Goal: Task Accomplishment & Management: Complete application form

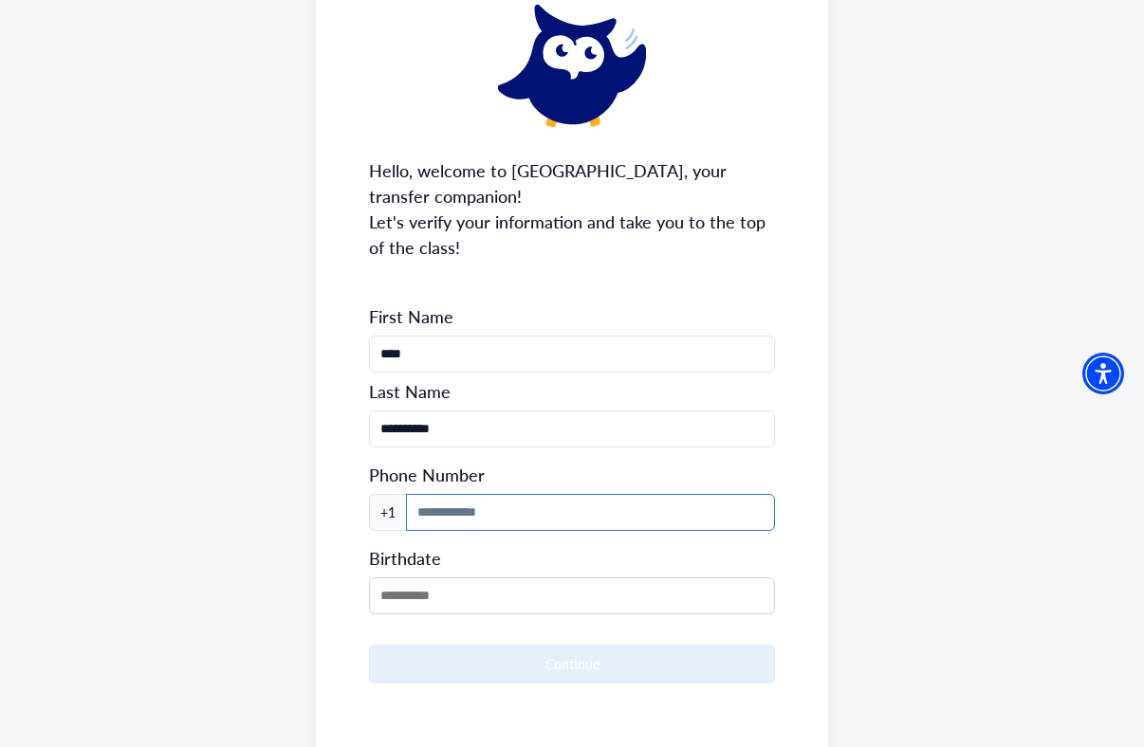
scroll to position [134, 0]
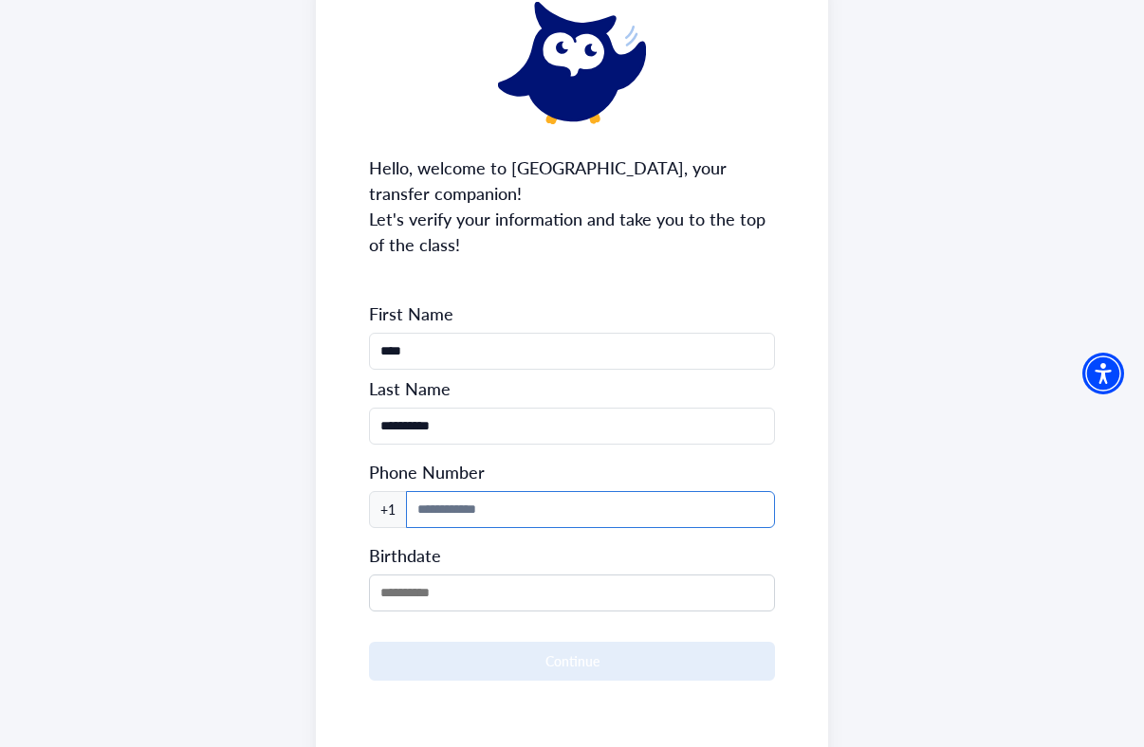
click at [521, 526] on input at bounding box center [590, 509] width 369 height 37
type input "**********"
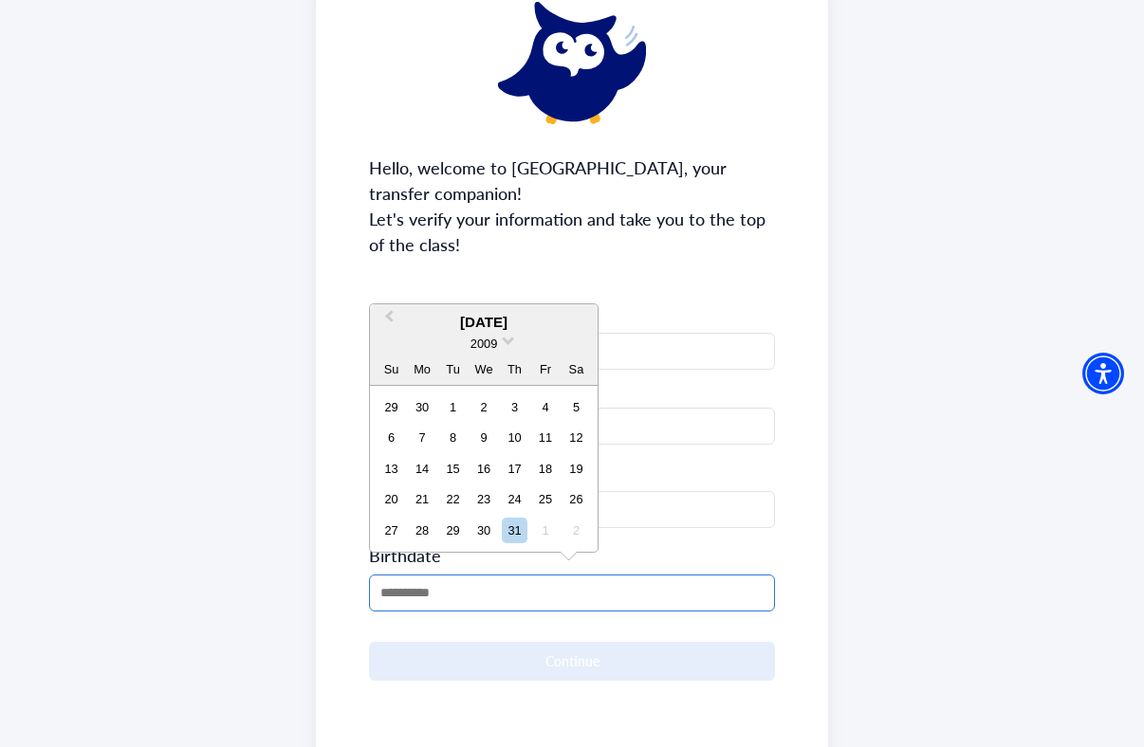
click at [504, 595] on input "text" at bounding box center [572, 593] width 406 height 37
click at [489, 338] on span "2009" at bounding box center [483, 344] width 27 height 14
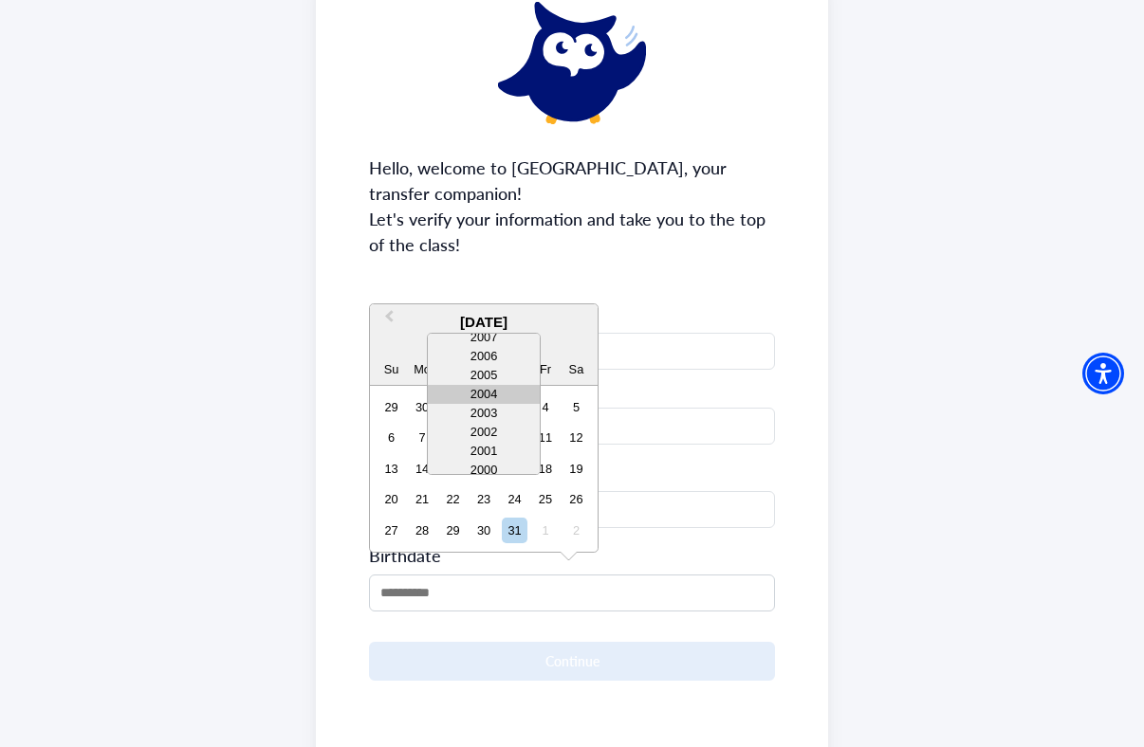
scroll to position [48, 0]
click at [488, 428] on div "2002" at bounding box center [484, 427] width 112 height 19
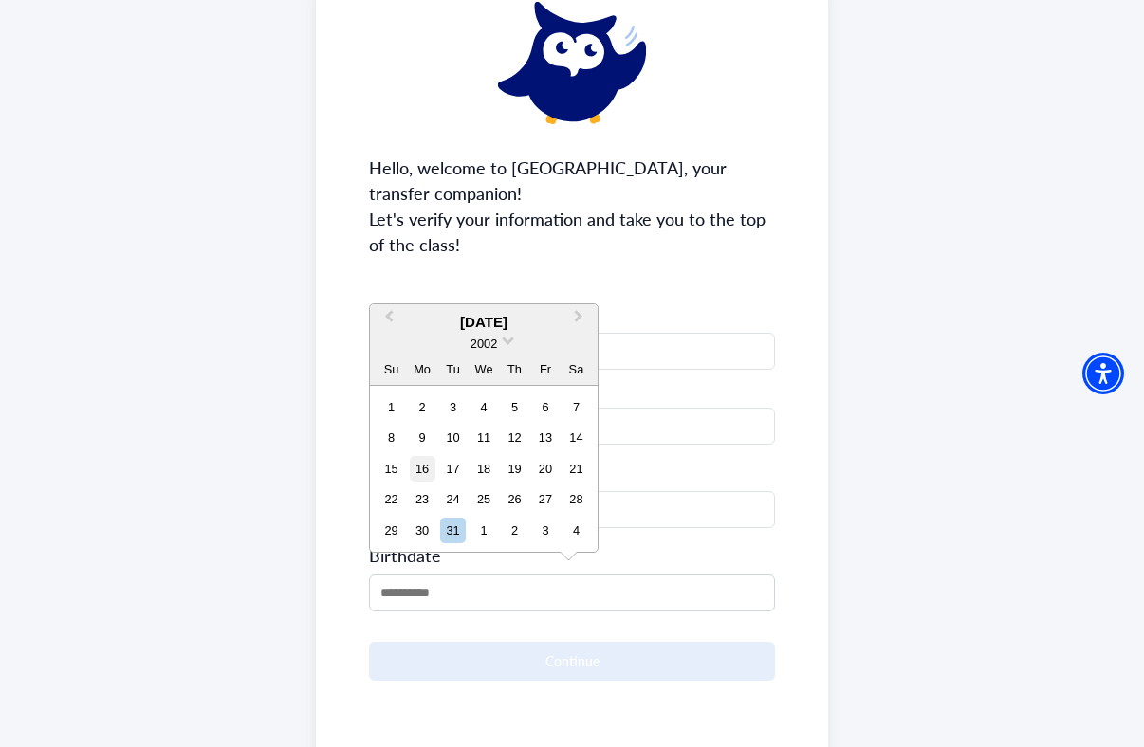
click at [416, 464] on div "16" at bounding box center [423, 469] width 26 height 26
type input "**********"
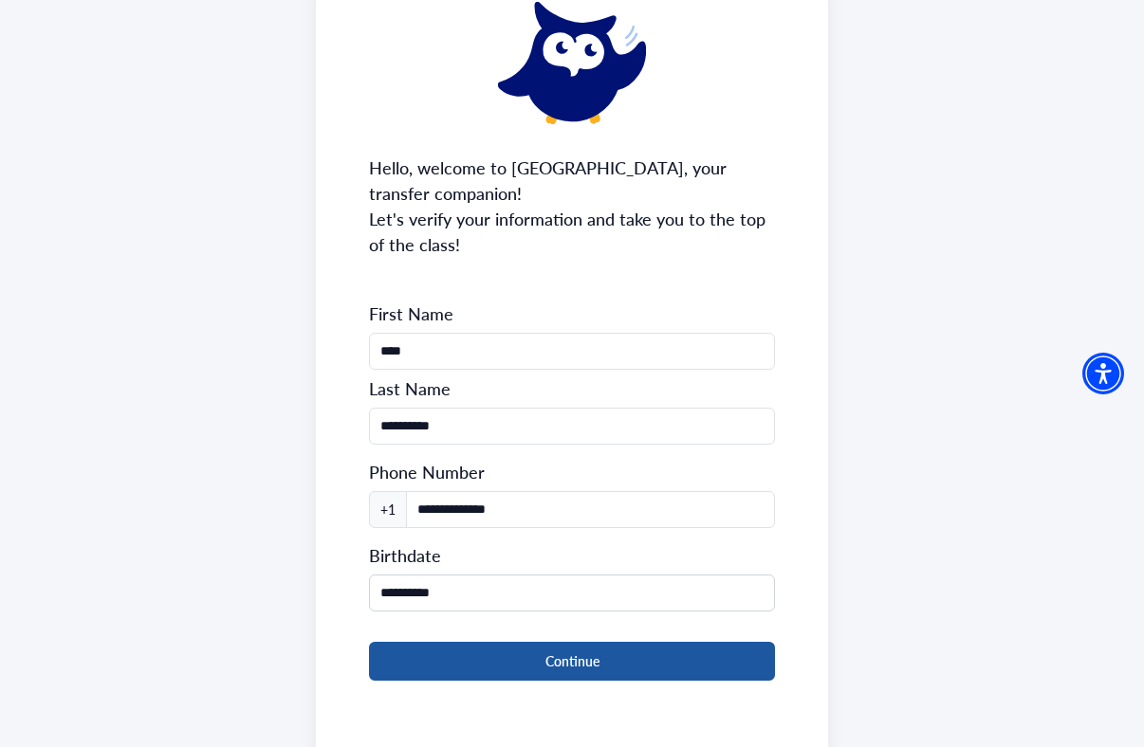
click at [495, 653] on button "Continue" at bounding box center [572, 661] width 406 height 39
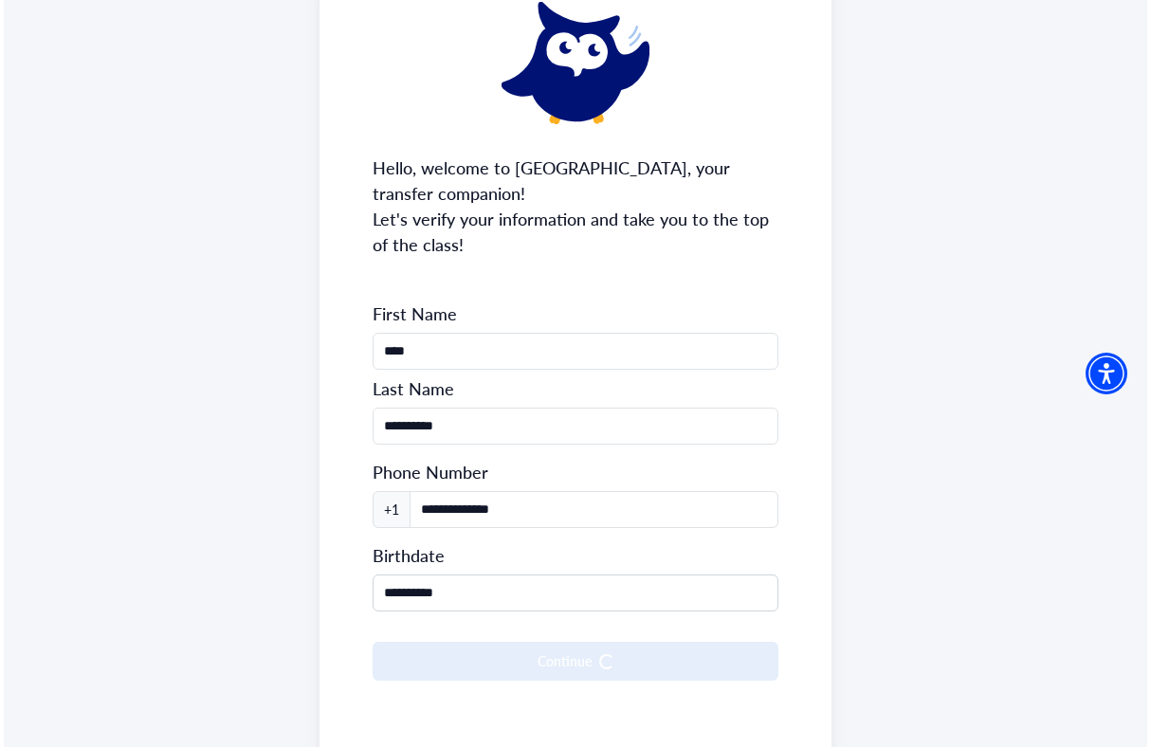
scroll to position [0, 0]
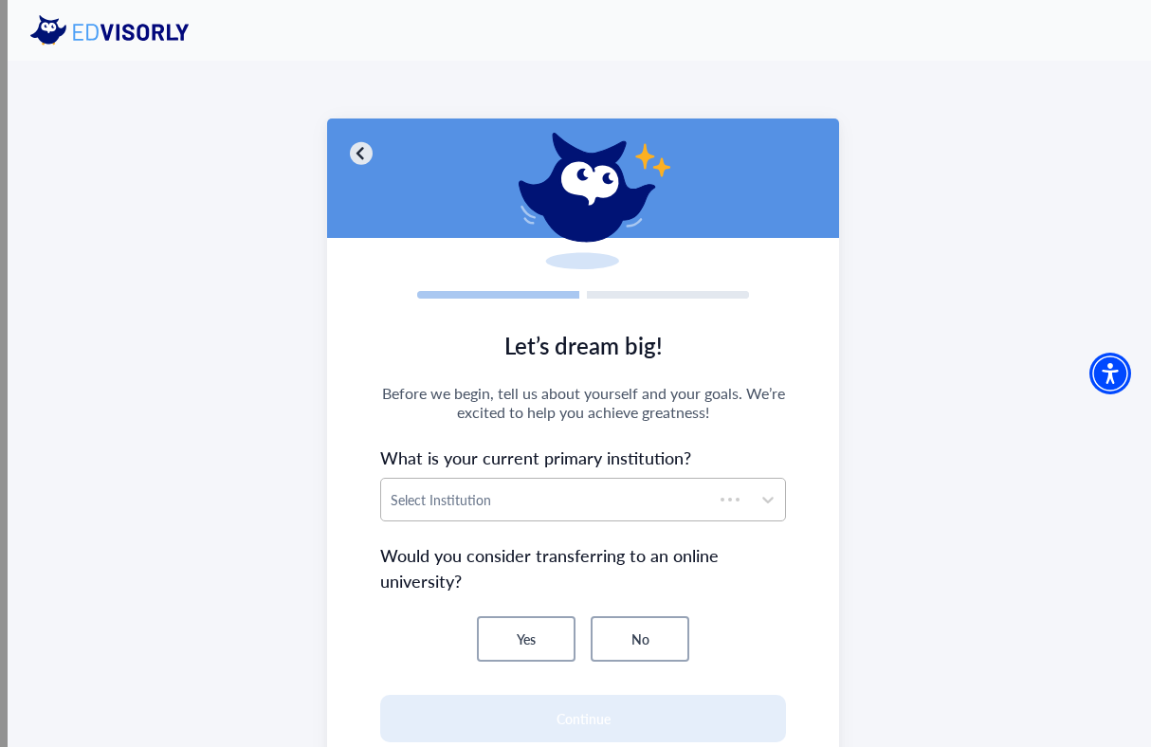
click at [614, 496] on div at bounding box center [547, 500] width 313 height 24
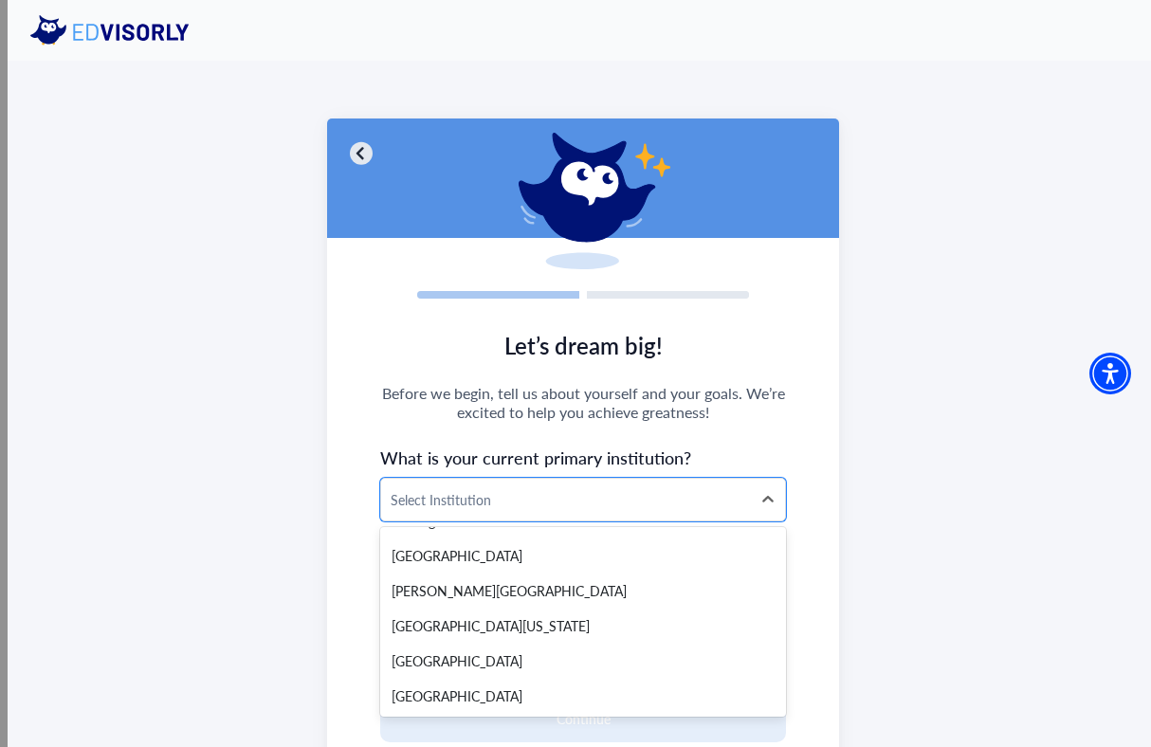
scroll to position [212, 0]
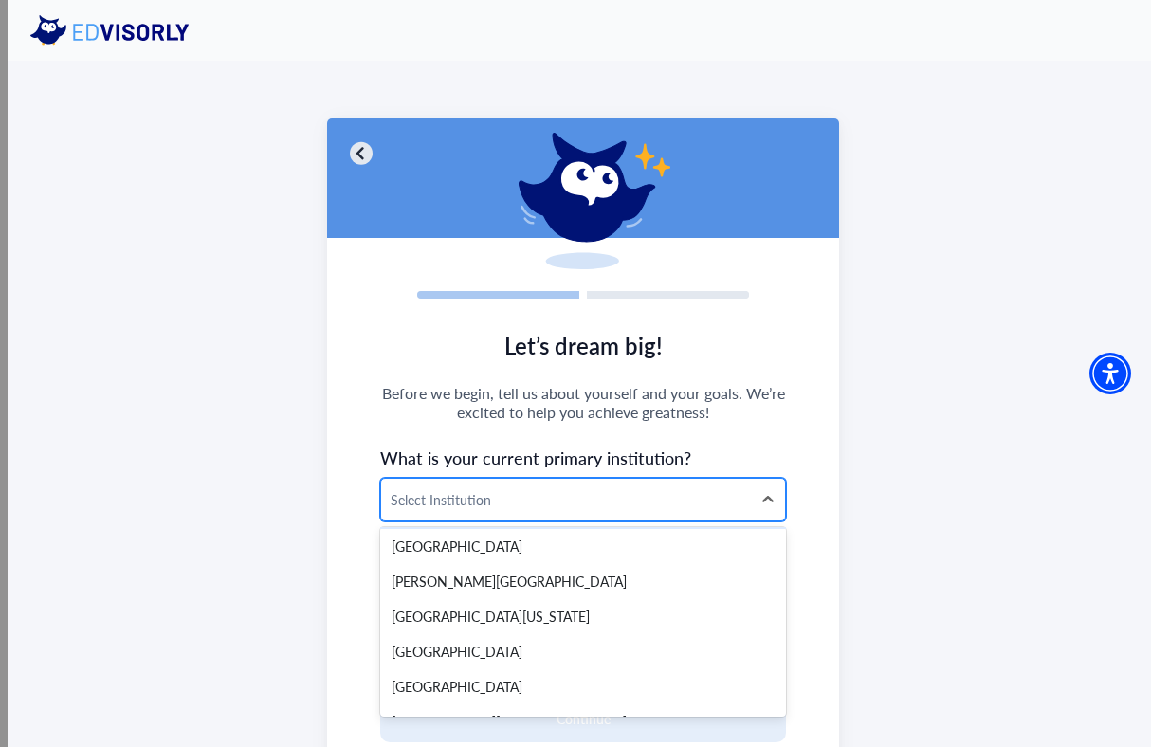
click at [523, 507] on div at bounding box center [566, 500] width 351 height 24
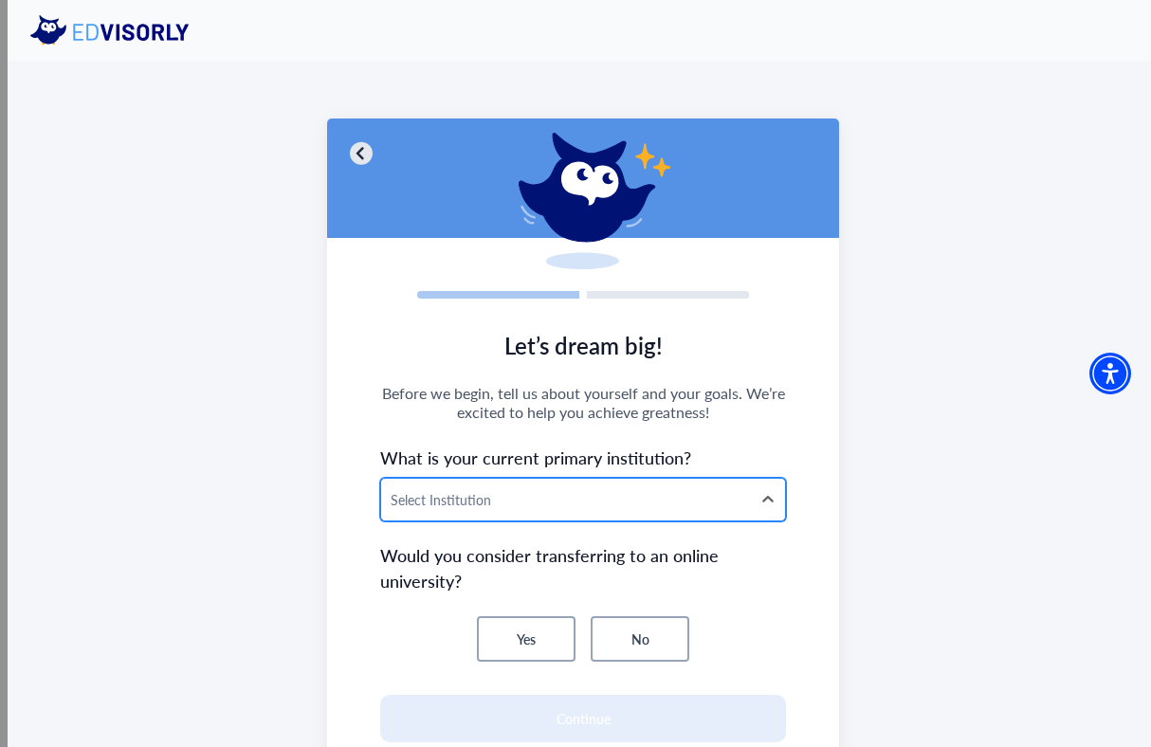
click at [486, 497] on div at bounding box center [566, 500] width 351 height 24
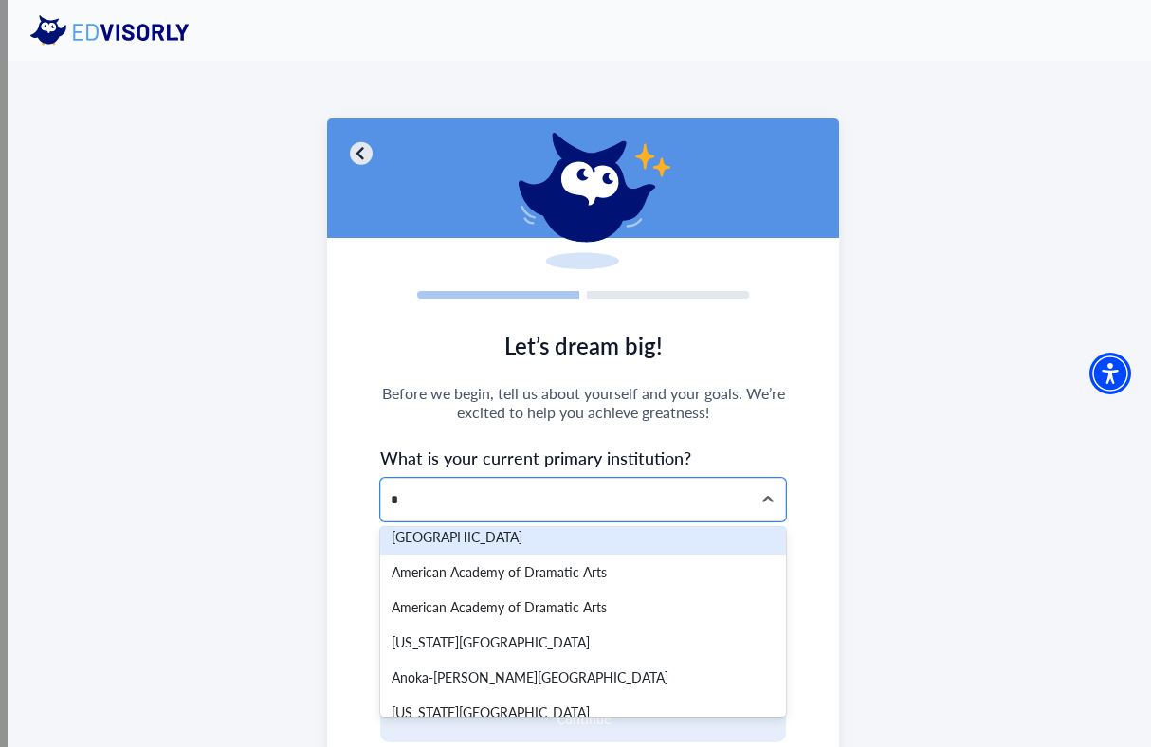
scroll to position [0, 0]
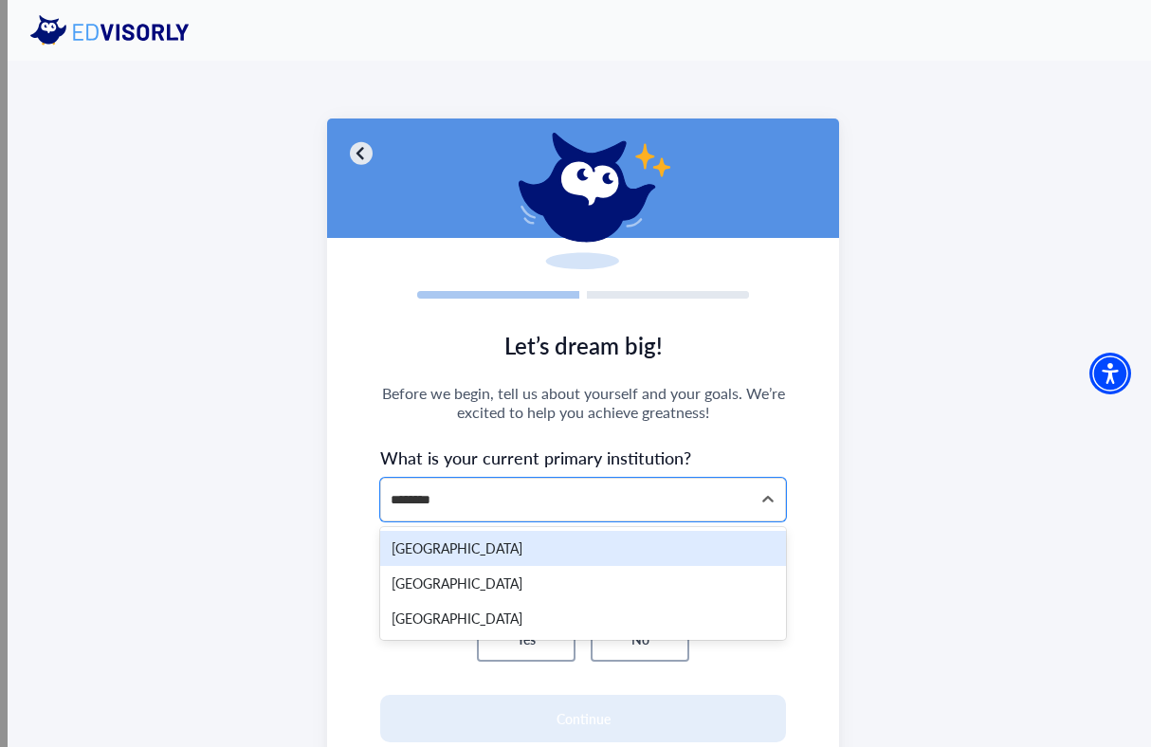
type input "*********"
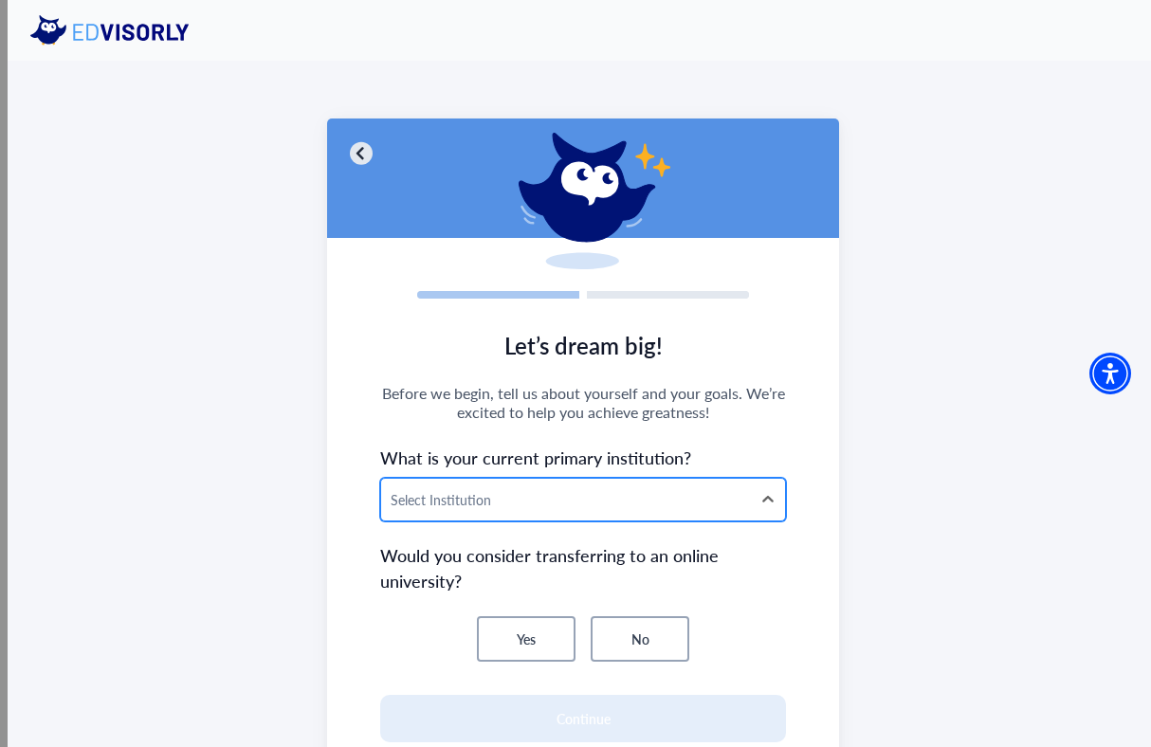
click at [562, 511] on div at bounding box center [566, 500] width 351 height 24
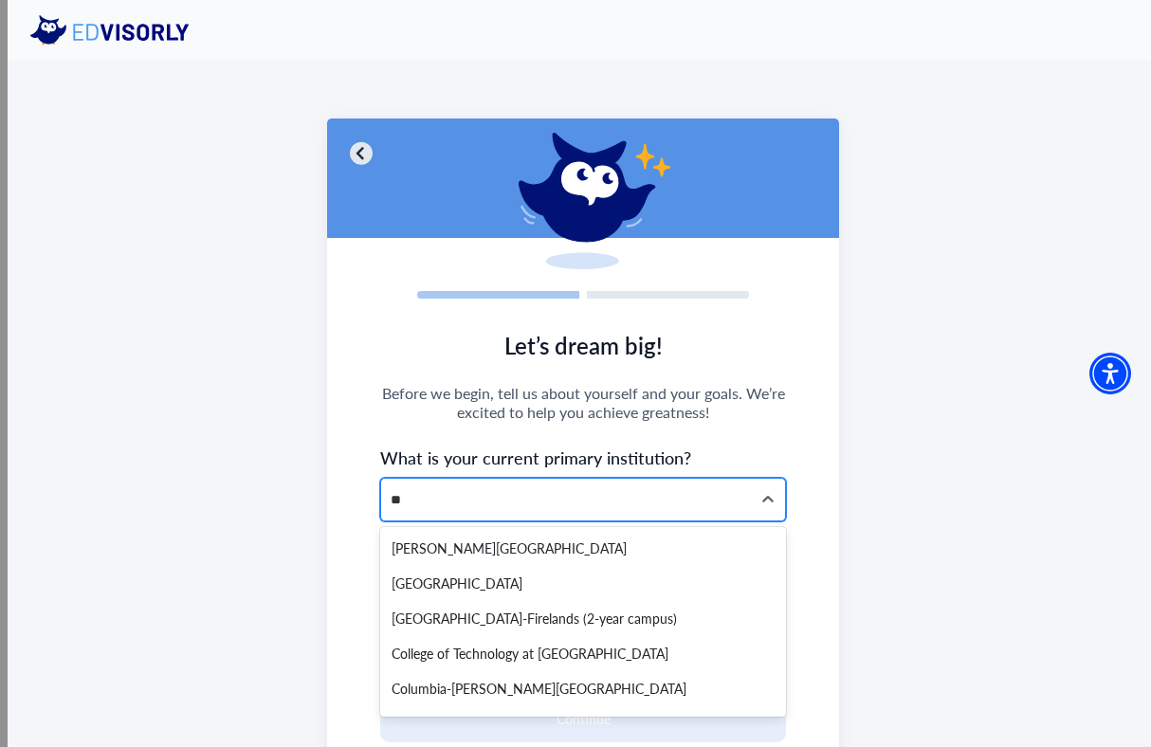
type input "*"
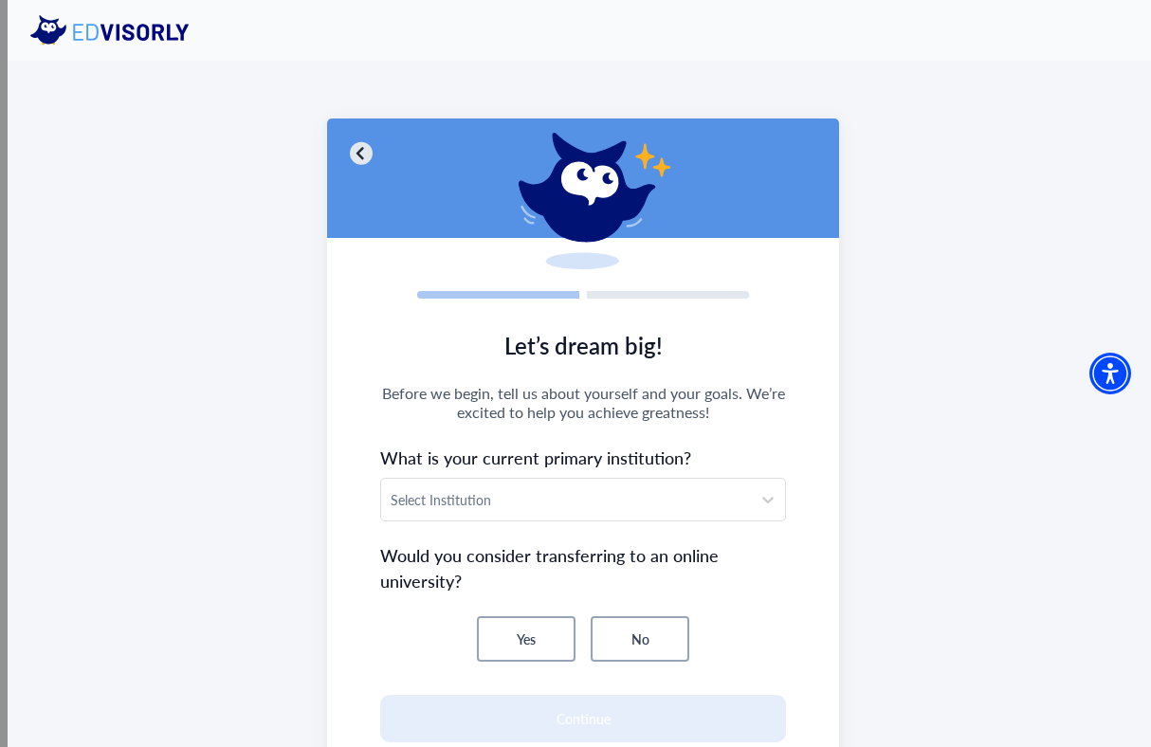
click at [296, 587] on div "Let’s dream big! Before we begin, tell us about yourself and your goals. We’re …" at bounding box center [583, 481] width 1151 height 840
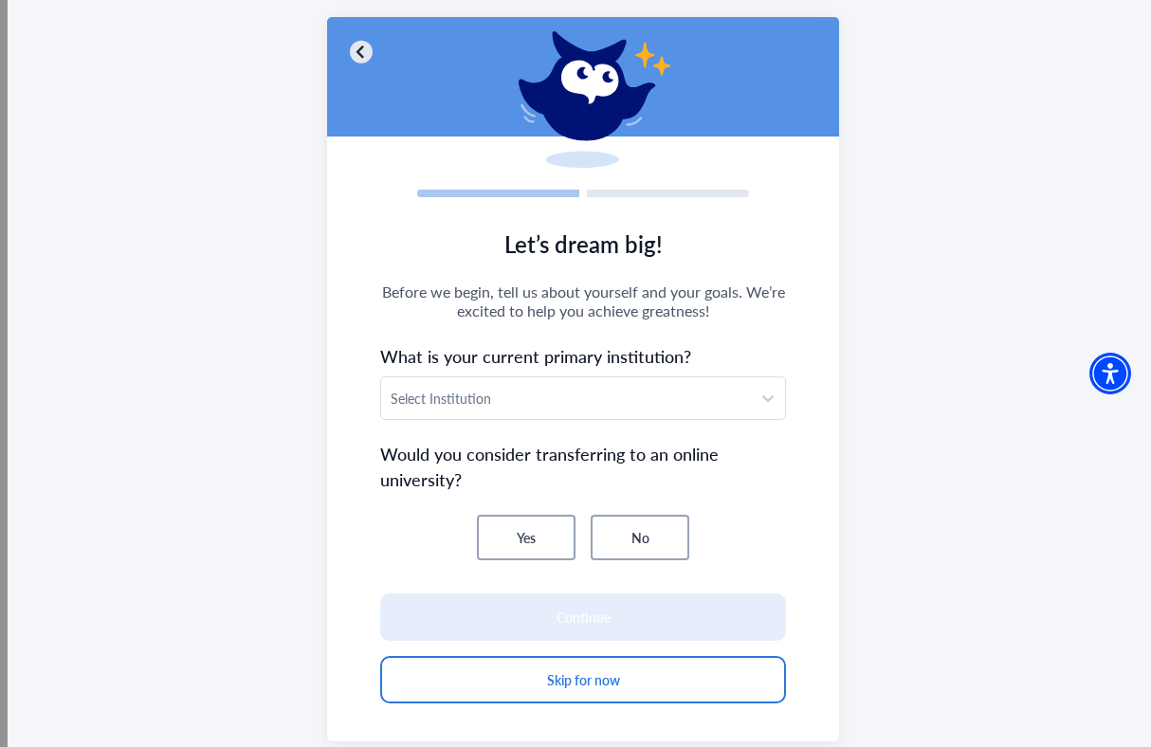
scroll to position [119, 0]
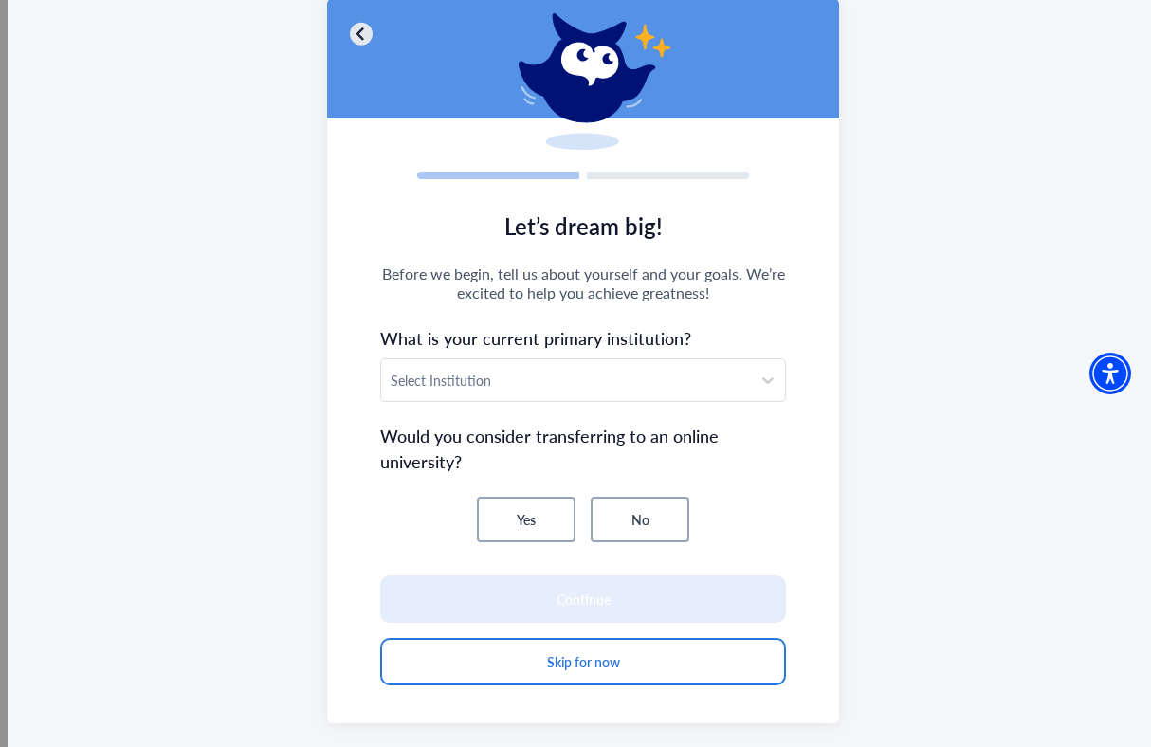
click at [623, 537] on button "No" at bounding box center [640, 520] width 99 height 46
click at [627, 520] on button "No" at bounding box center [640, 520] width 99 height 46
click at [526, 519] on button "Yes" at bounding box center [526, 520] width 99 height 46
click at [656, 520] on button "No" at bounding box center [640, 520] width 99 height 46
click at [593, 367] on div "Select Institution" at bounding box center [566, 380] width 370 height 42
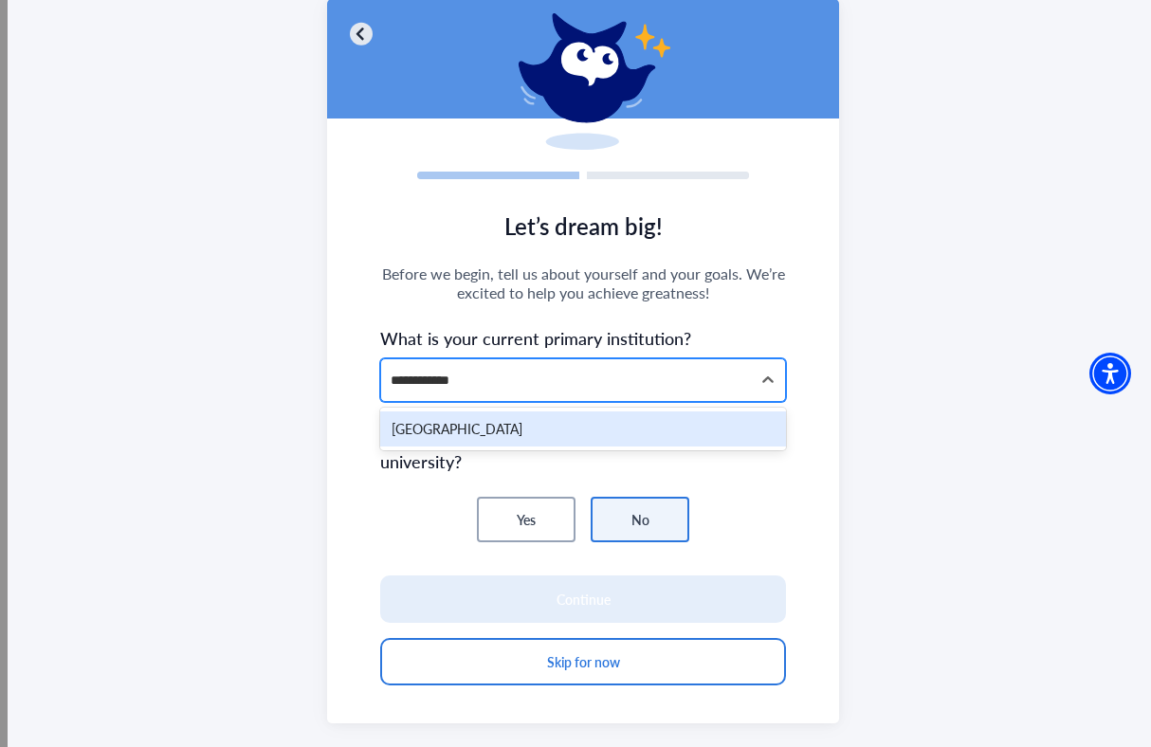
type input "**********"
click at [555, 429] on div "San Diego Mesa College" at bounding box center [583, 429] width 406 height 35
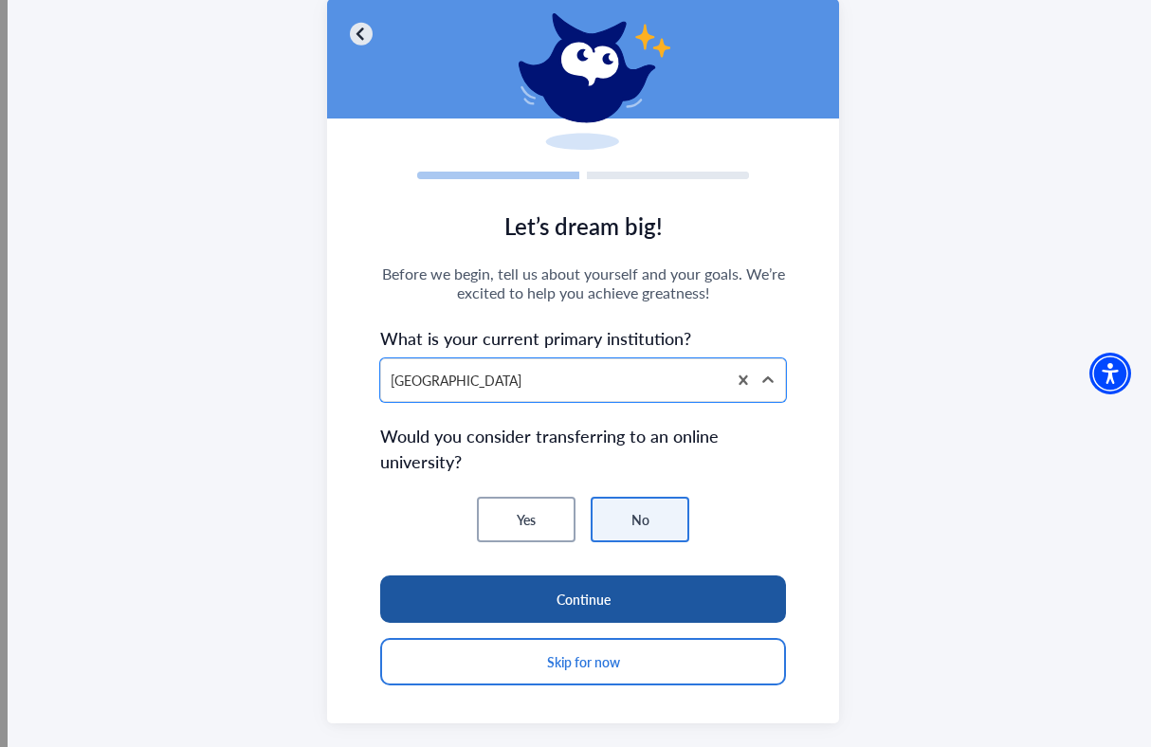
click at [580, 602] on button "Continue" at bounding box center [583, 599] width 406 height 47
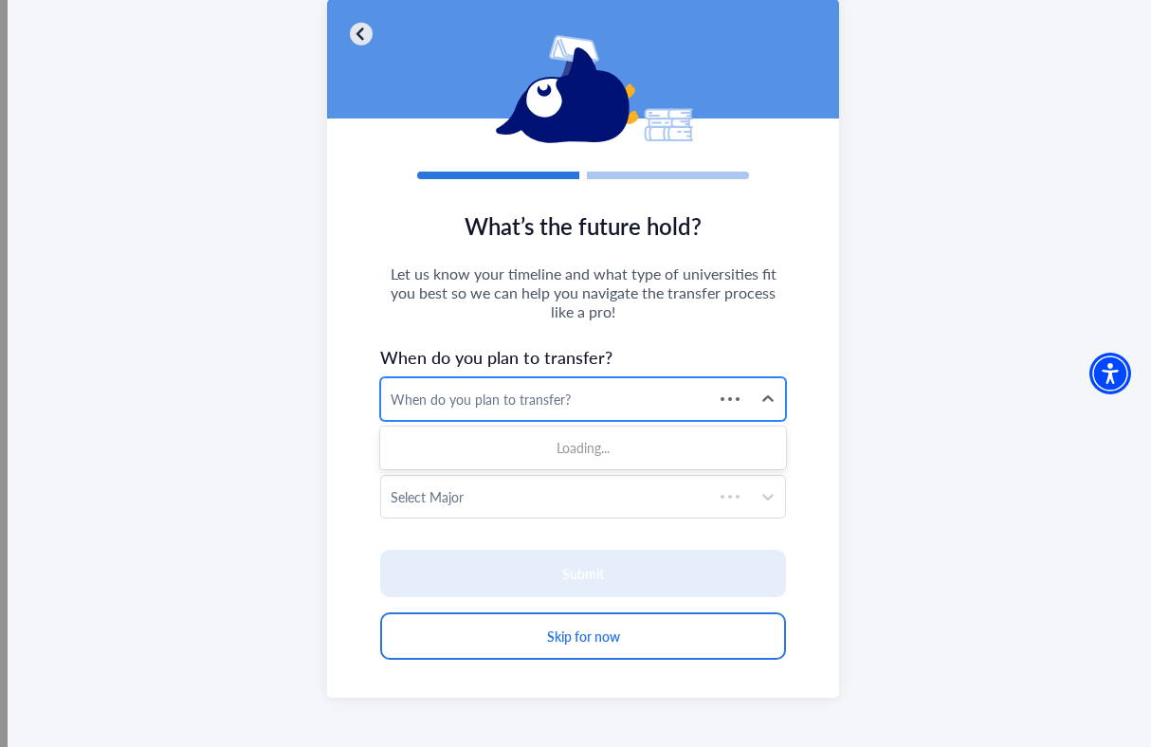
click at [556, 404] on div "When do you plan to transfer?" at bounding box center [547, 400] width 313 height 20
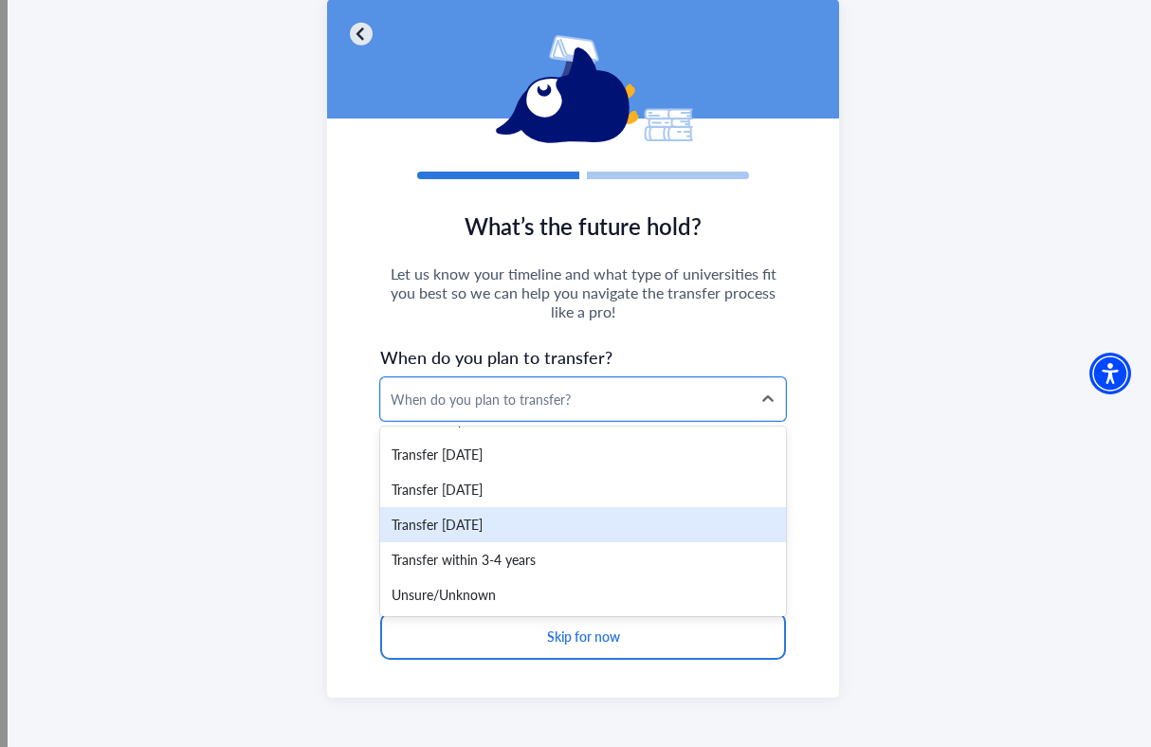
scroll to position [24, 0]
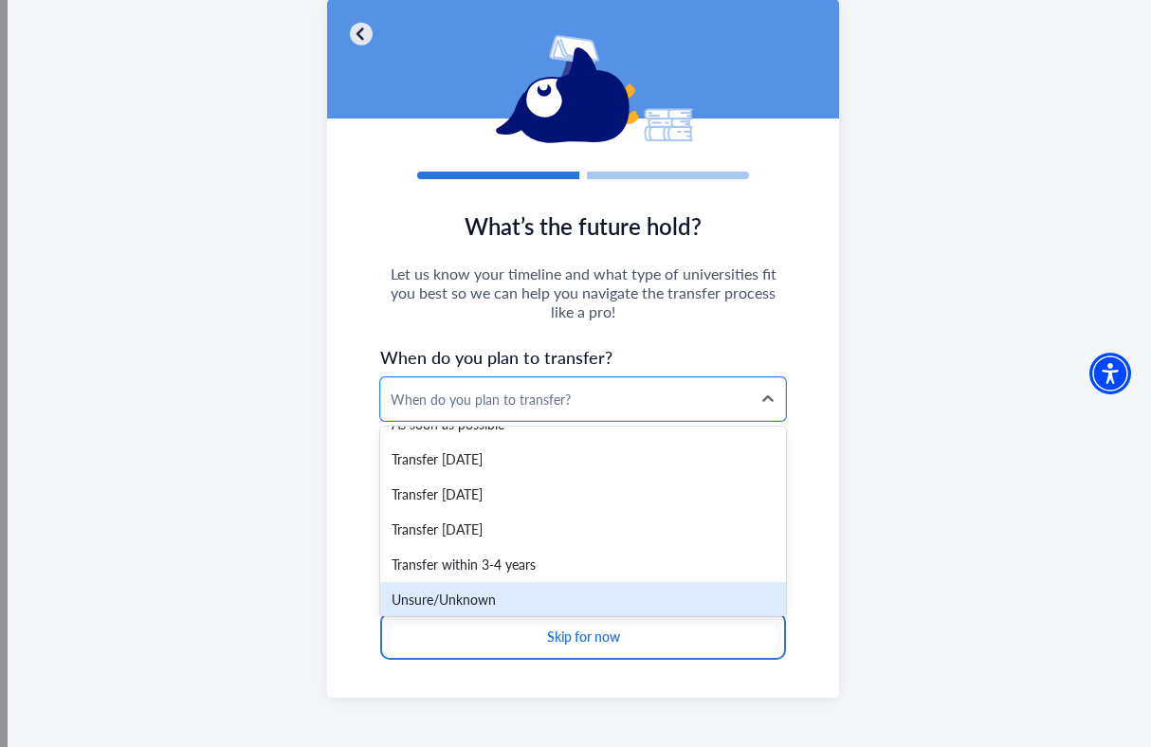
click at [564, 594] on div "Unsure/Unknown" at bounding box center [583, 599] width 406 height 35
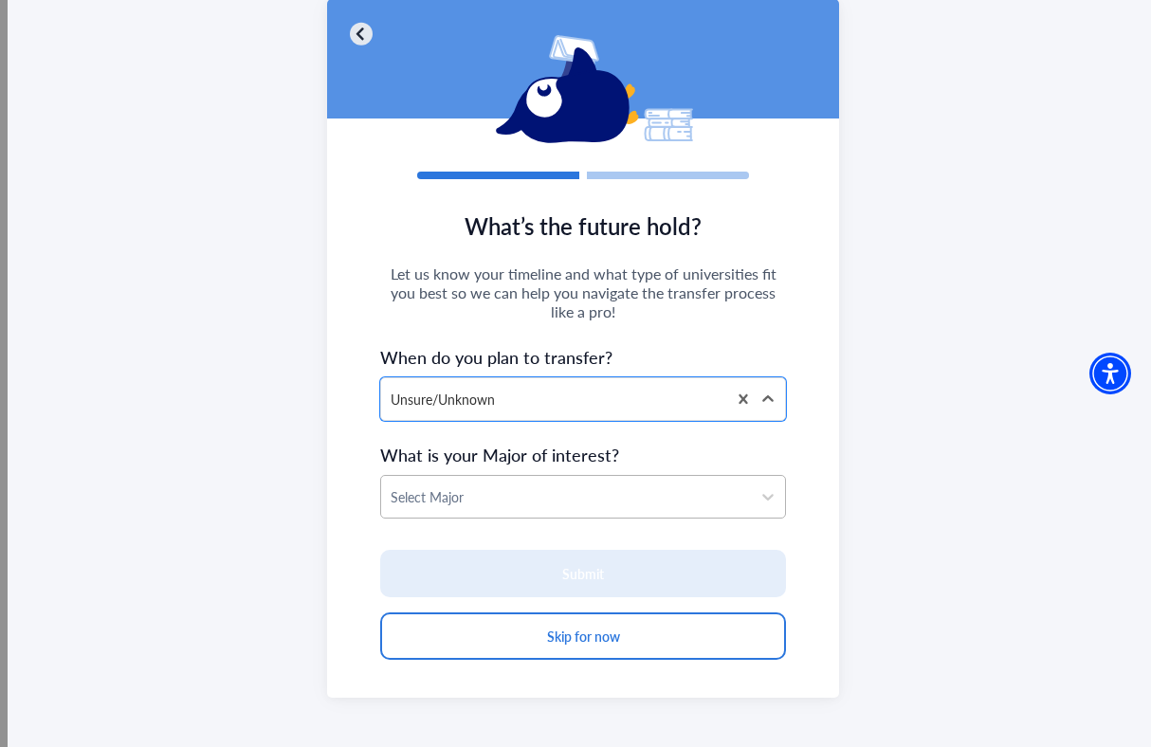
click at [554, 477] on div "Select Major" at bounding box center [566, 497] width 370 height 42
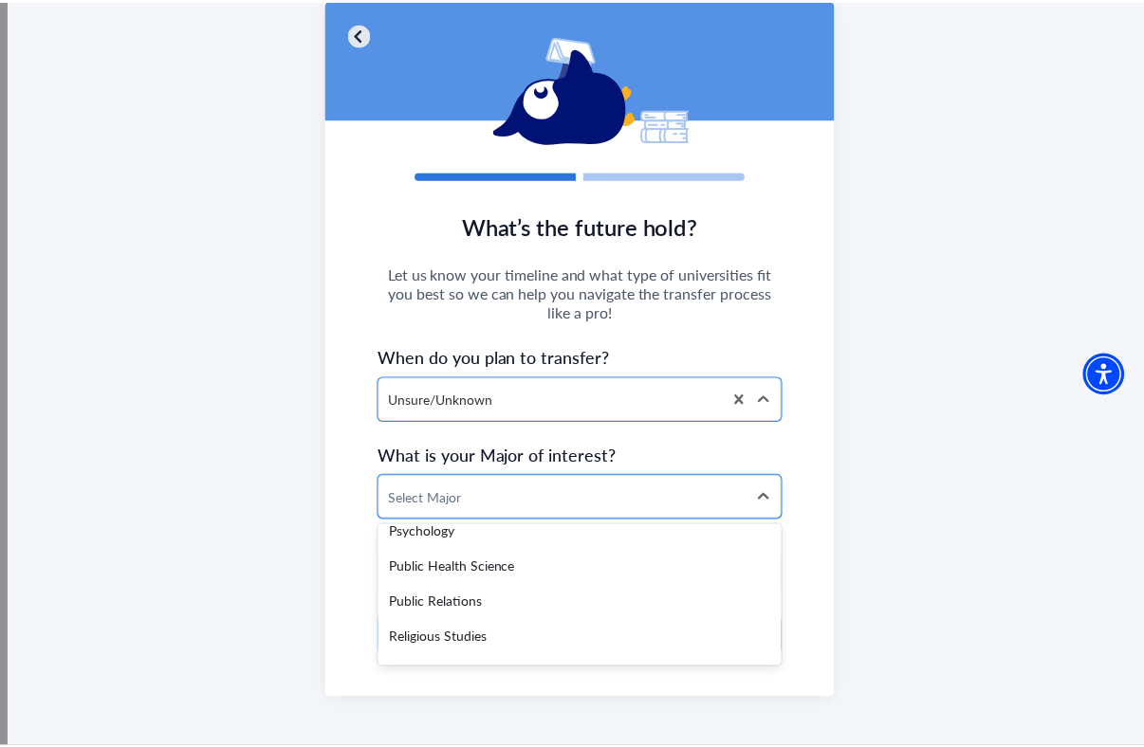
scroll to position [3865, 0]
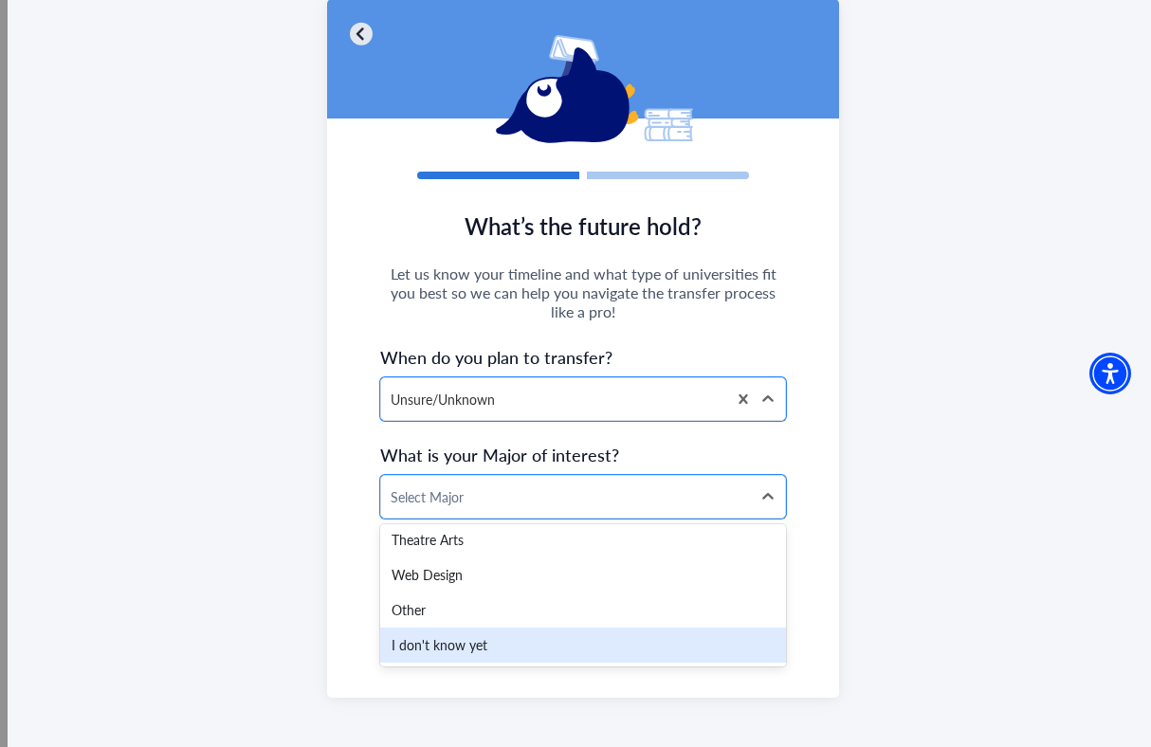
click at [546, 635] on div "I don't know yet" at bounding box center [583, 645] width 406 height 35
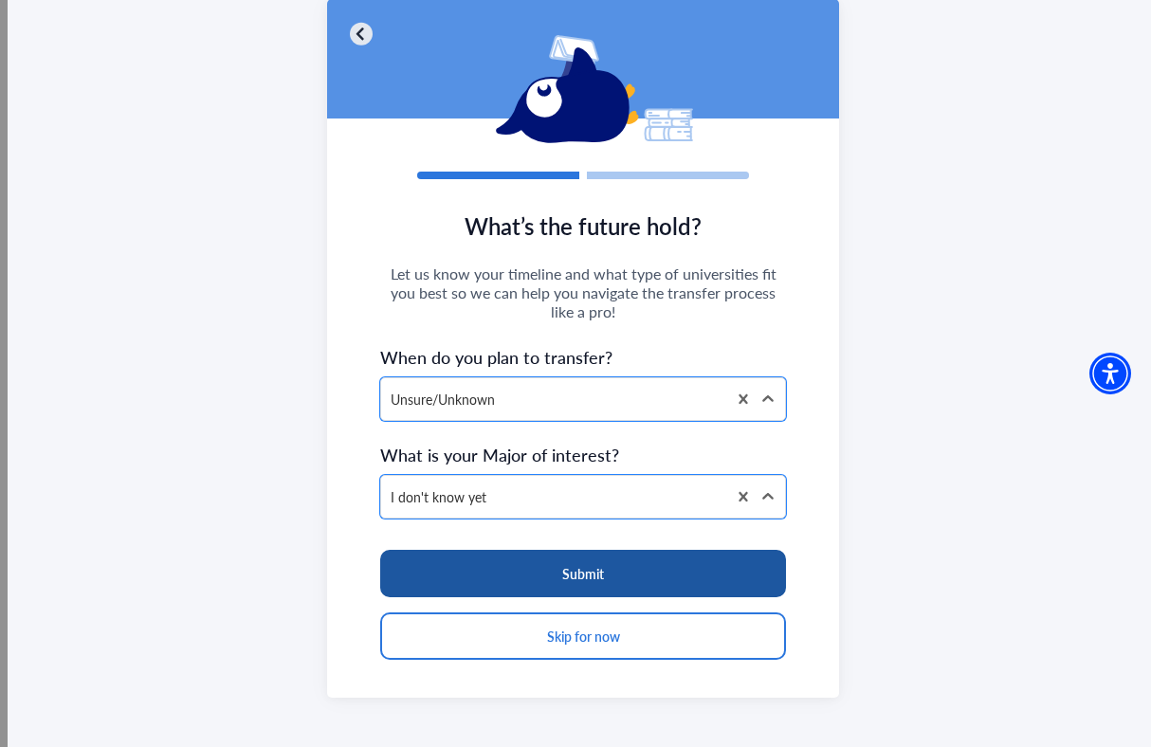
click at [586, 559] on button "Submit" at bounding box center [583, 573] width 406 height 47
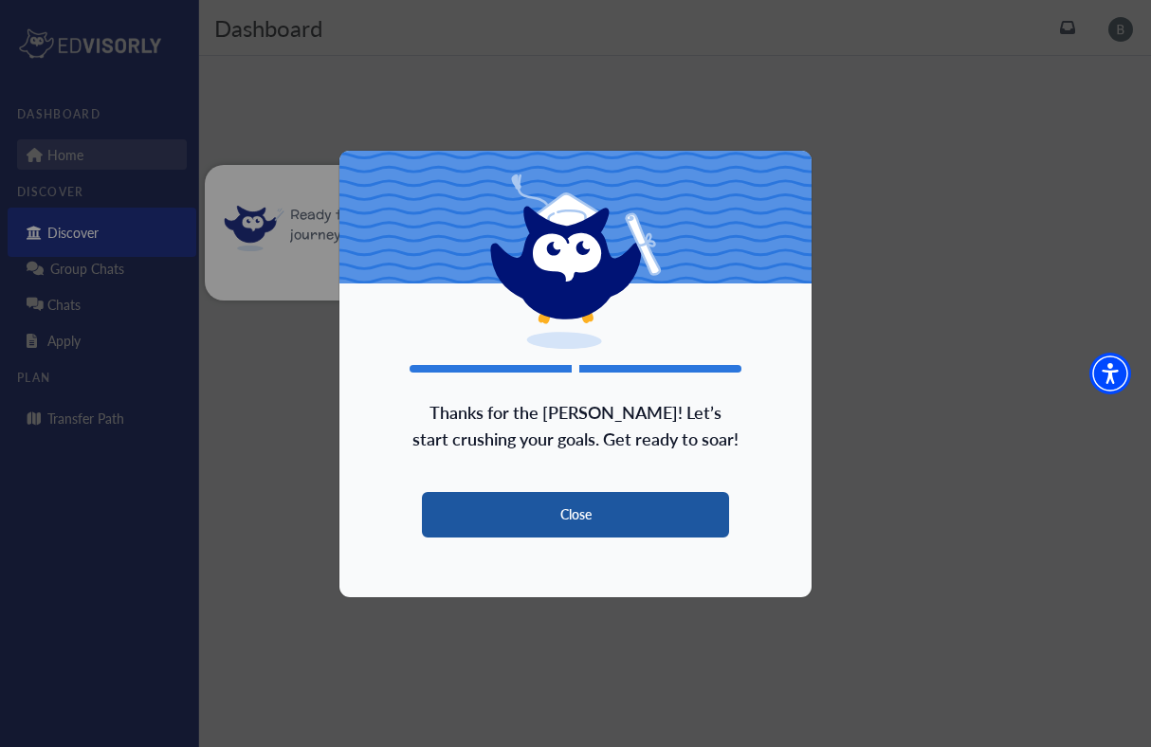
click at [582, 503] on button "Close" at bounding box center [575, 515] width 307 height 46
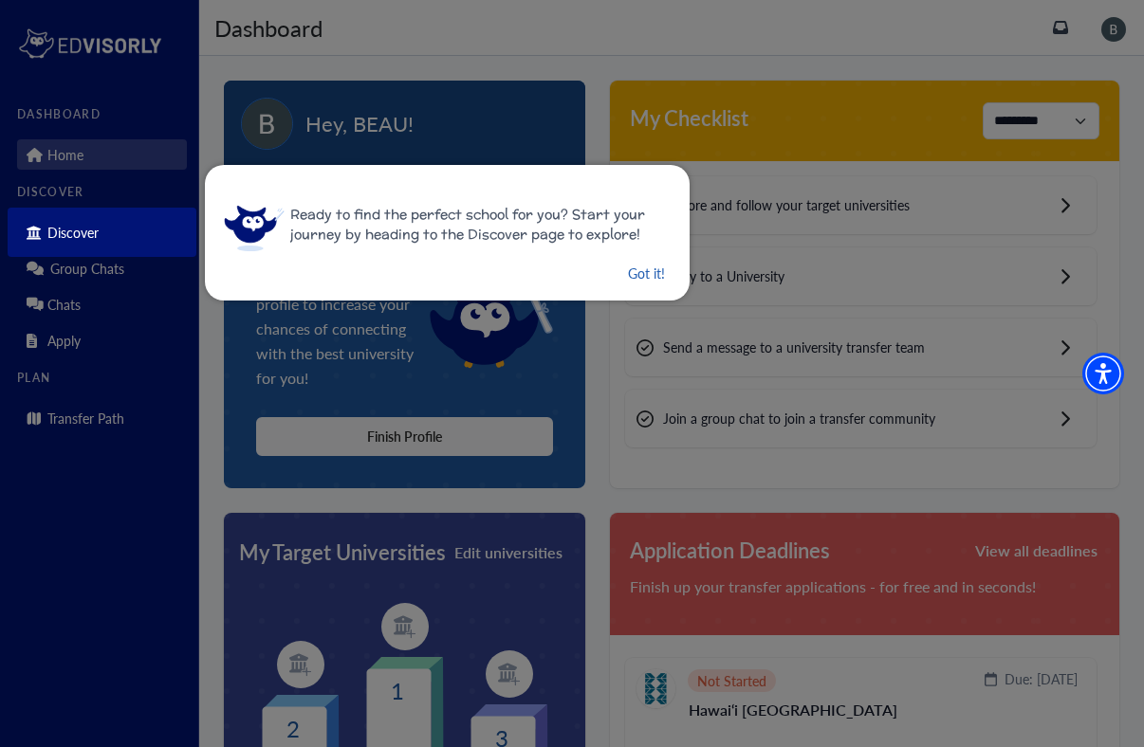
click at [632, 274] on button "Got it!" at bounding box center [646, 274] width 41 height 24
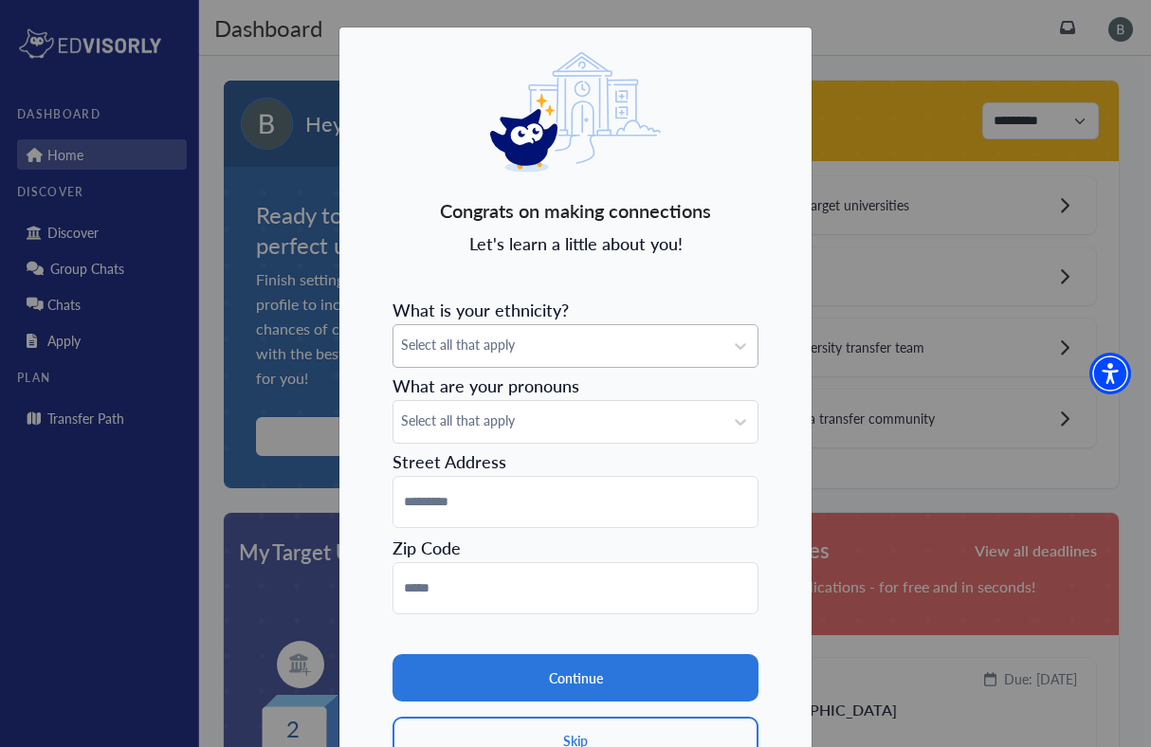
click at [520, 338] on span "Select all that apply" at bounding box center [558, 345] width 315 height 20
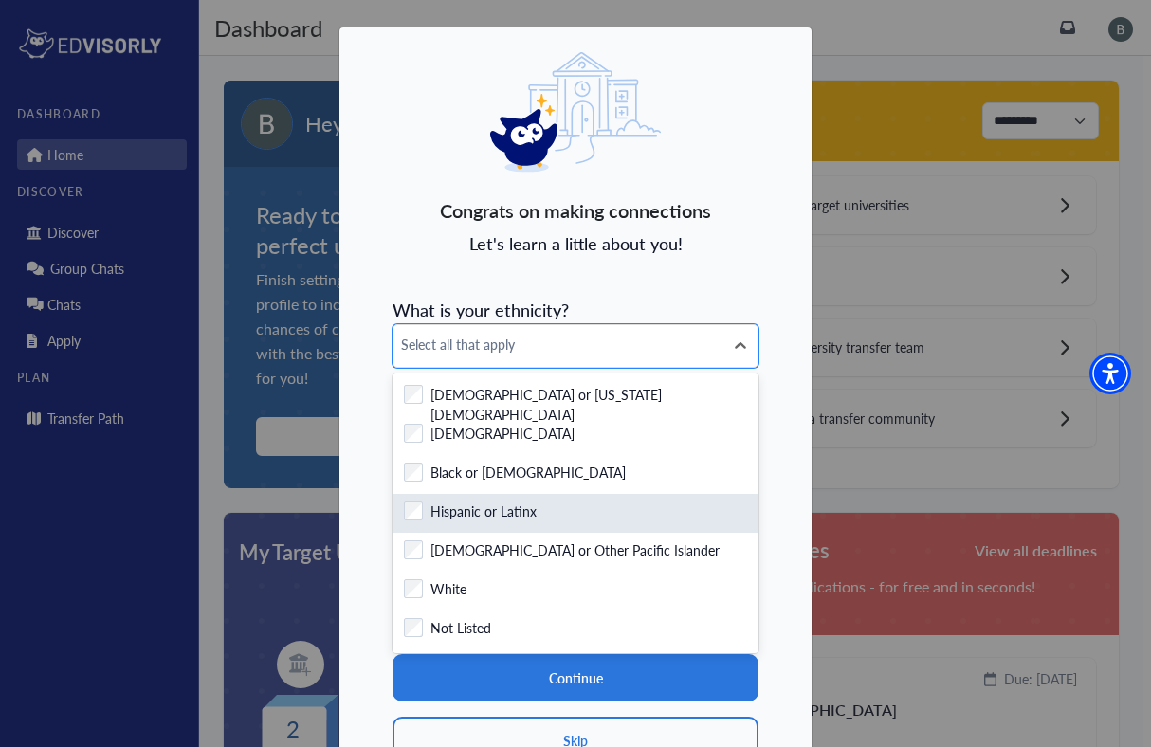
click at [496, 500] on div "Checkbox field Hispanic or Latinx" at bounding box center [576, 513] width 366 height 39
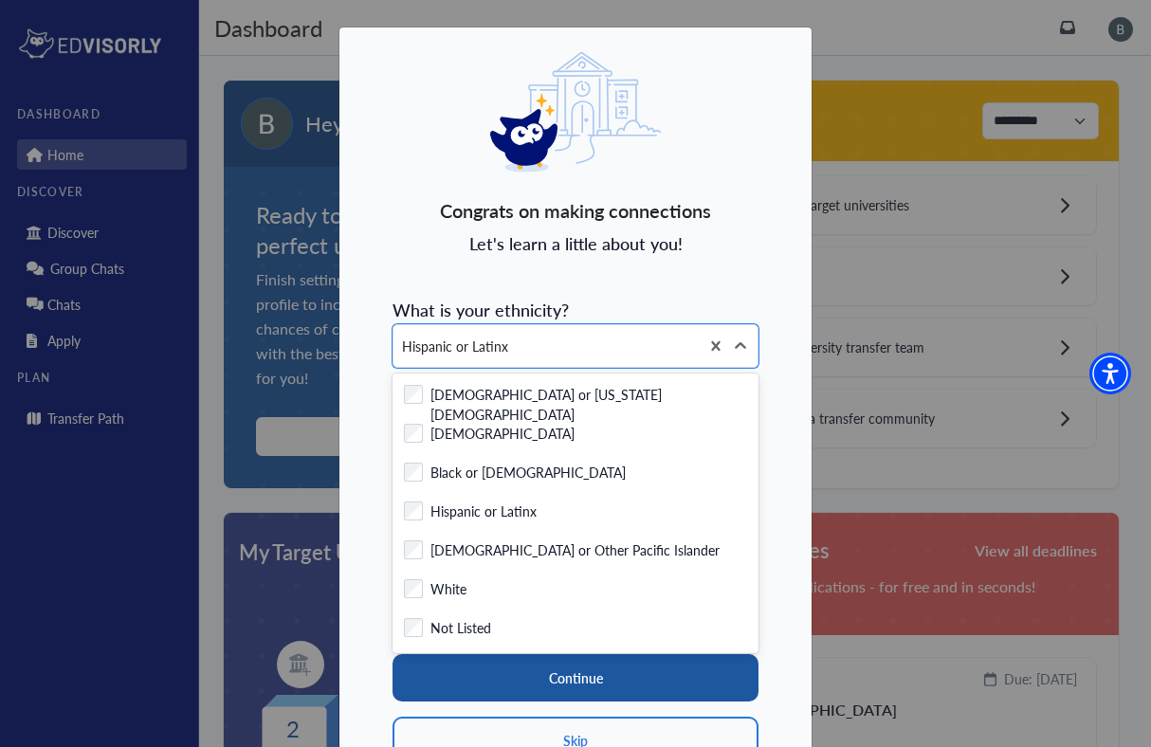
click at [490, 665] on button "Continue" at bounding box center [576, 677] width 366 height 47
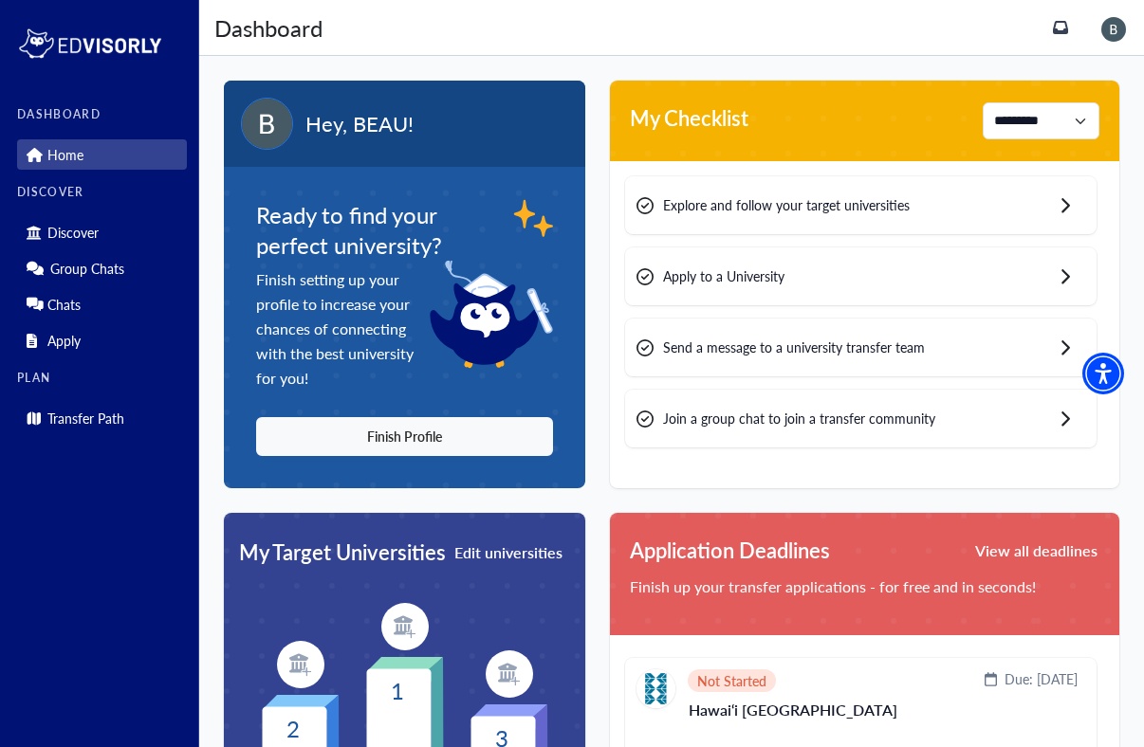
click at [1117, 32] on img at bounding box center [1113, 29] width 25 height 25
click at [1106, 68] on link "Profile" at bounding box center [1083, 67] width 90 height 35
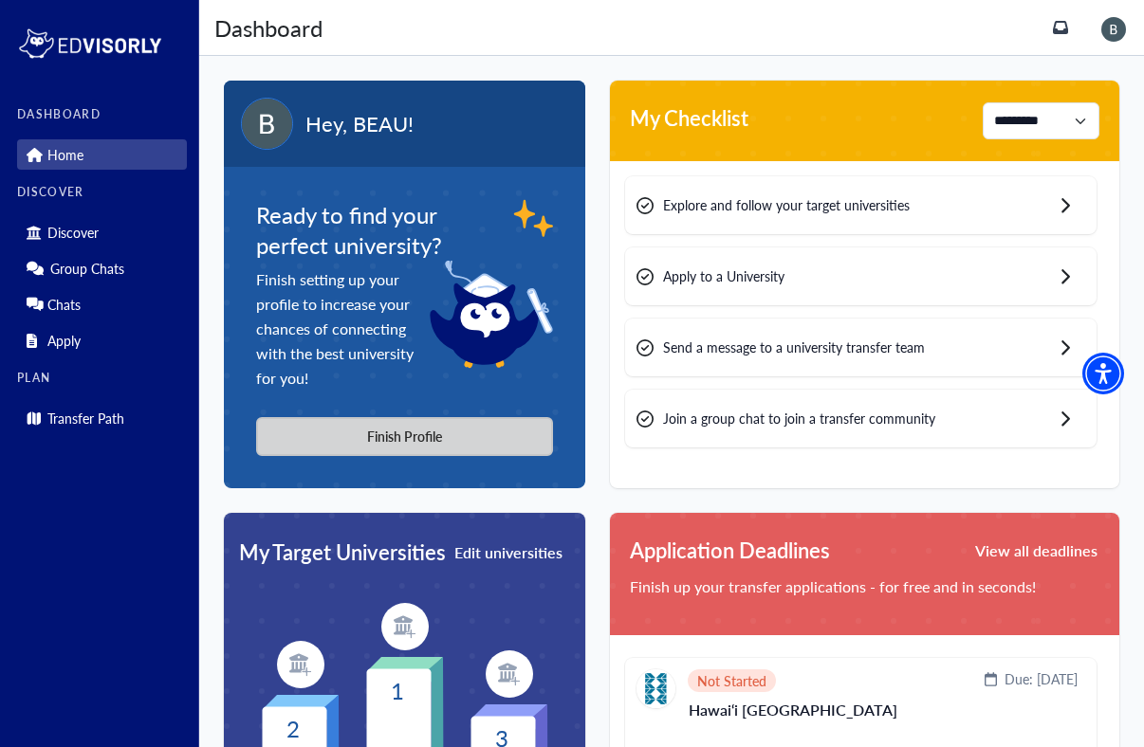
click at [328, 434] on button "Finish Profile" at bounding box center [404, 436] width 297 height 39
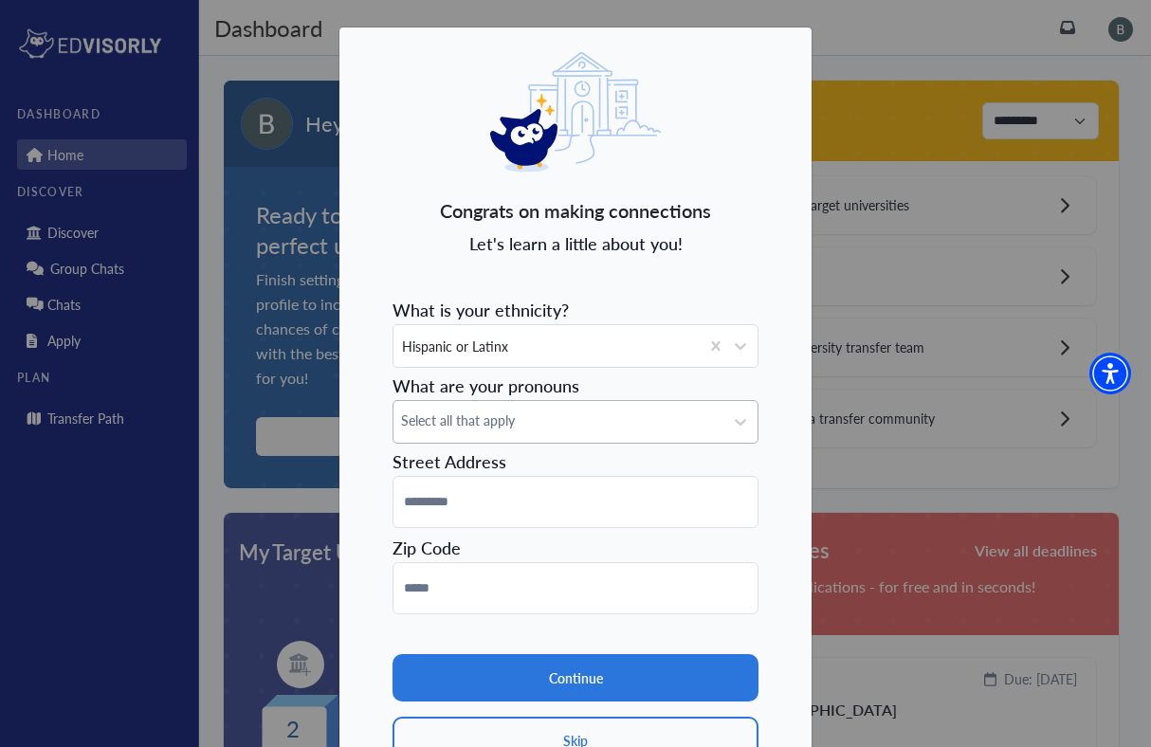
click at [503, 409] on div "Select all that apply" at bounding box center [559, 422] width 330 height 42
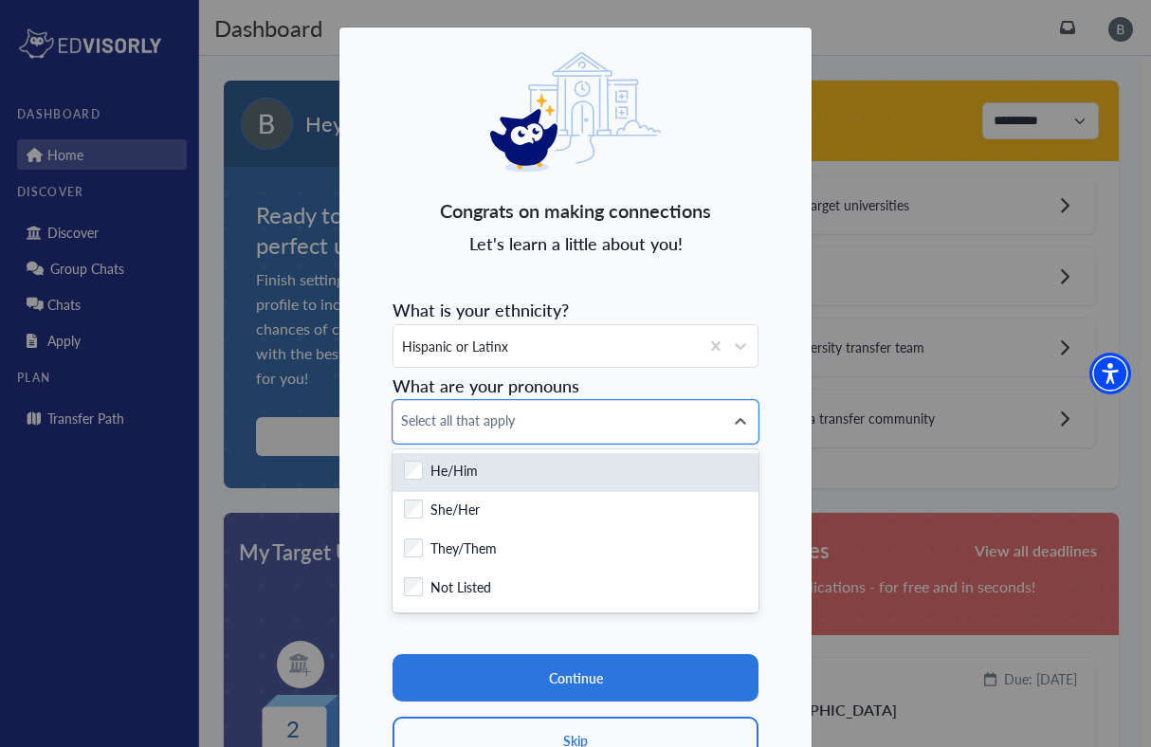
click at [487, 470] on div "He/Him" at bounding box center [575, 473] width 343 height 24
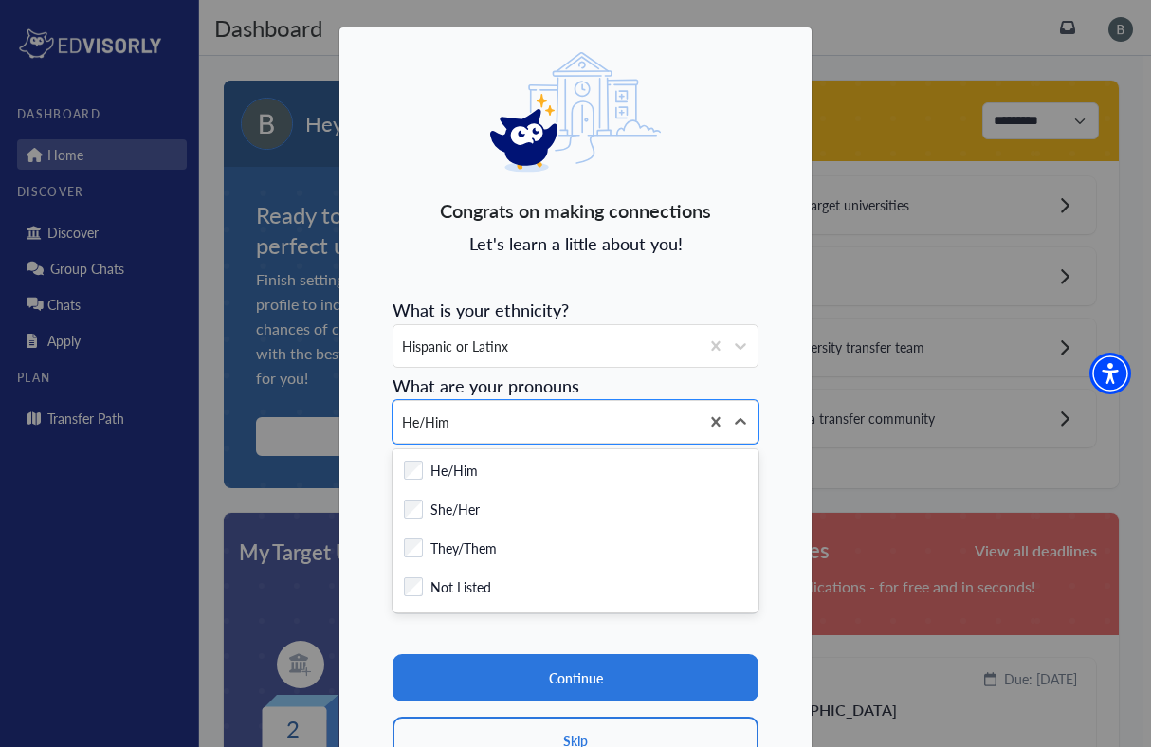
click at [481, 637] on section "Continue Skip" at bounding box center [576, 689] width 366 height 150
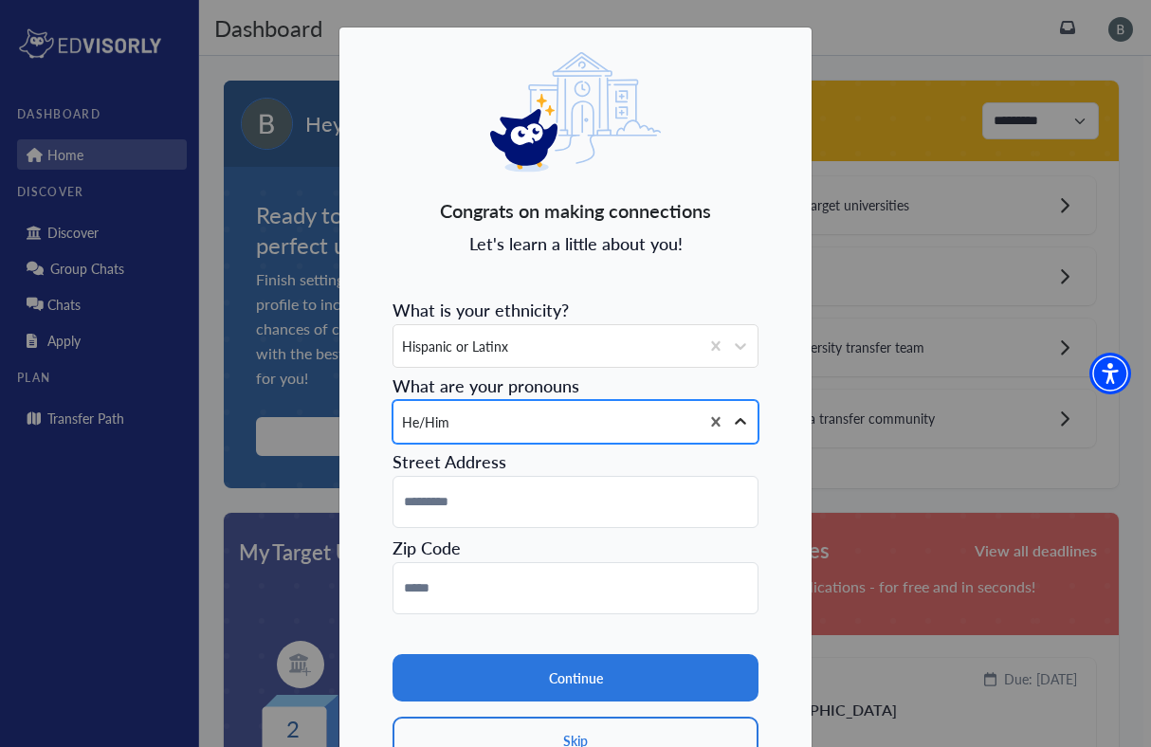
click at [739, 421] on icon at bounding box center [740, 421] width 11 height 7
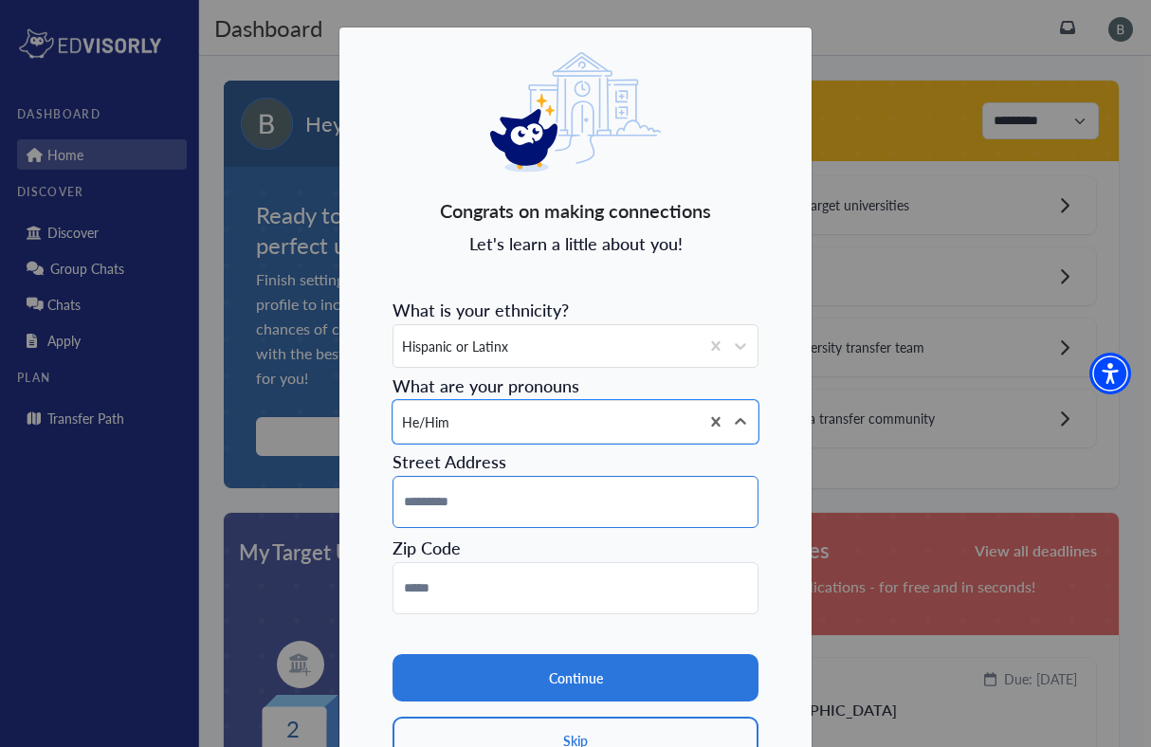
click at [592, 494] on input at bounding box center [576, 502] width 366 height 52
type input "**********"
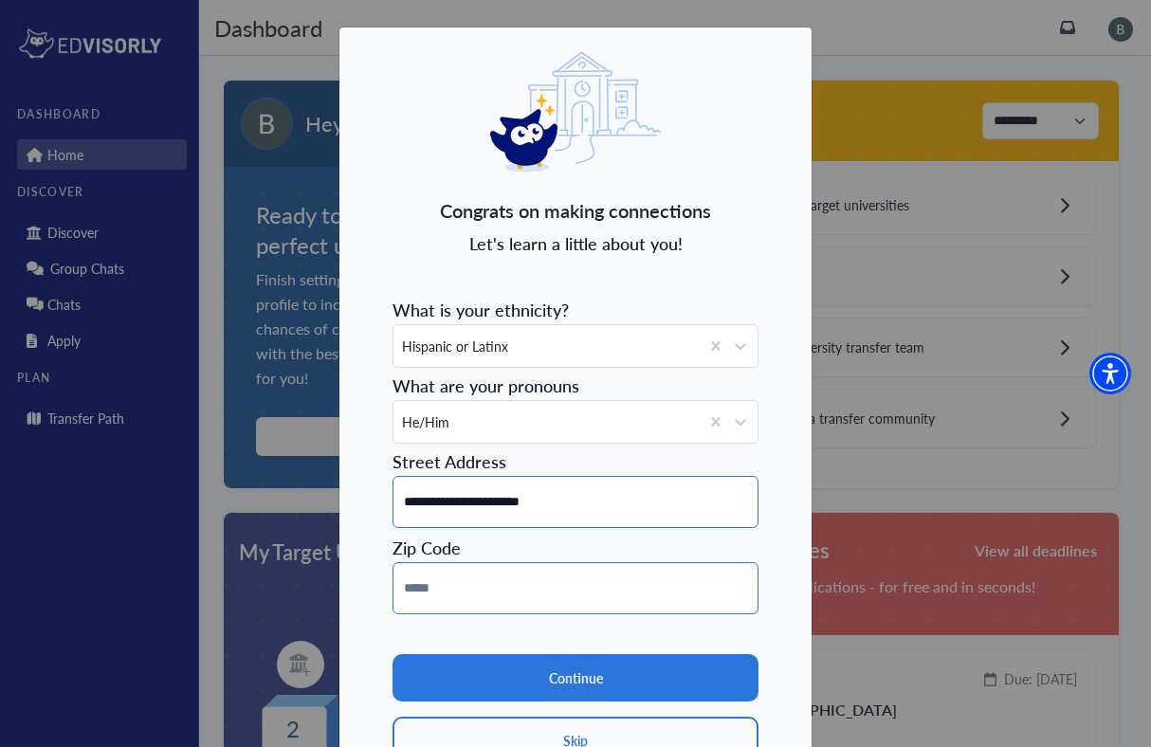
type input "*****"
drag, startPoint x: 508, startPoint y: 502, endPoint x: 578, endPoint y: 502, distance: 70.2
click at [578, 502] on input "**********" at bounding box center [576, 502] width 366 height 52
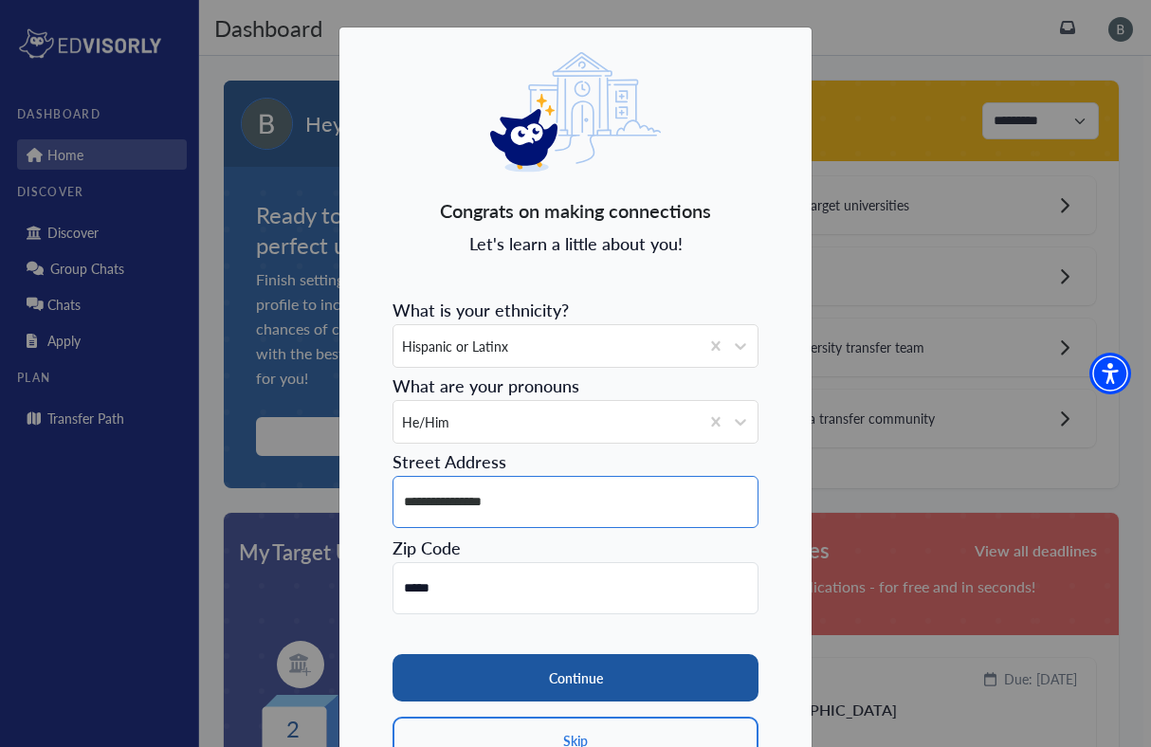
type input "**********"
click at [492, 669] on button "Continue" at bounding box center [576, 677] width 366 height 47
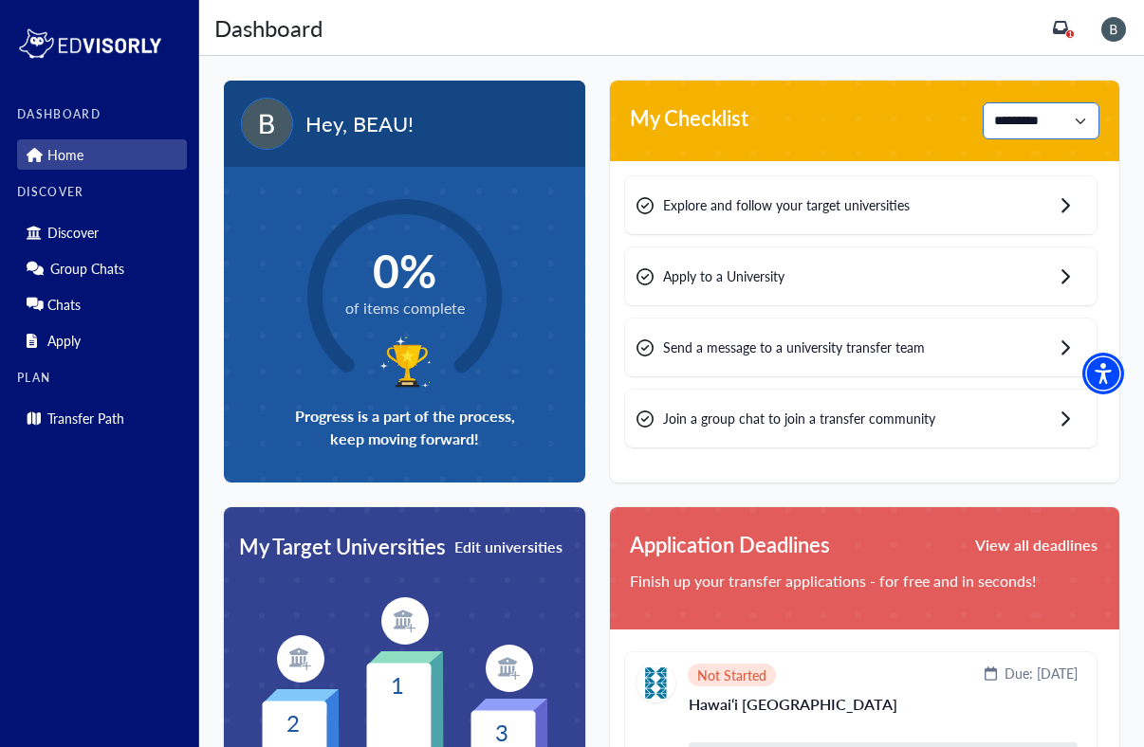
click at [1024, 137] on select "**********" at bounding box center [1040, 120] width 117 height 37
click at [982, 102] on select "**********" at bounding box center [1040, 120] width 117 height 37
click at [1035, 119] on select "**********" at bounding box center [1040, 120] width 117 height 37
select select "***"
click at [982, 102] on select "**********" at bounding box center [1040, 120] width 117 height 37
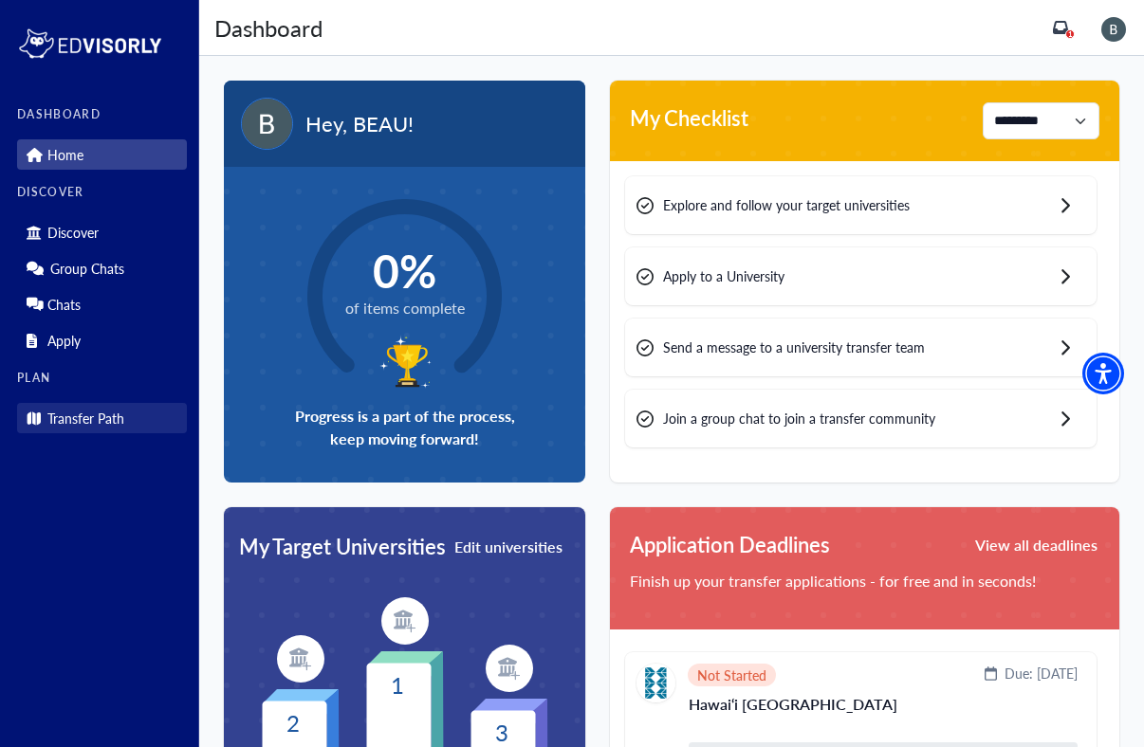
click at [110, 411] on p "Transfer Path" at bounding box center [85, 419] width 77 height 16
click at [70, 412] on p "Transfer Path" at bounding box center [85, 419] width 77 height 16
click at [123, 427] on p "Transfer Path" at bounding box center [85, 419] width 77 height 16
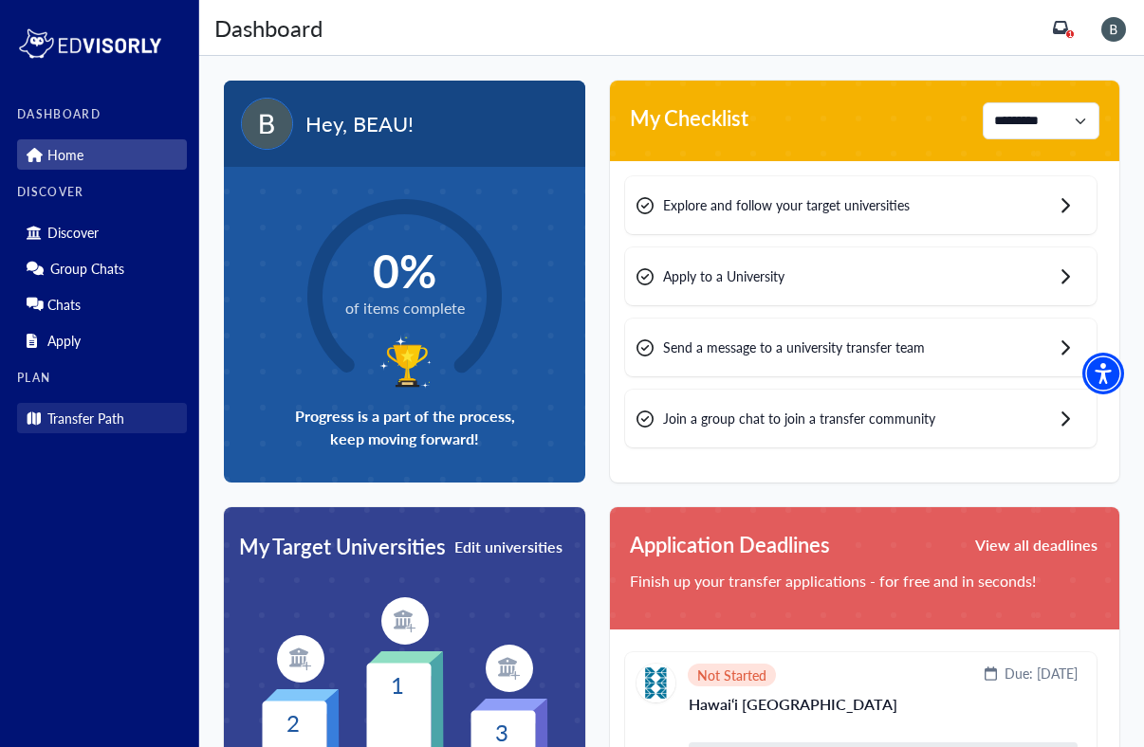
click at [137, 421] on link "Transfer Path" at bounding box center [102, 418] width 170 height 30
click at [98, 228] on link "Discover" at bounding box center [102, 232] width 170 height 30
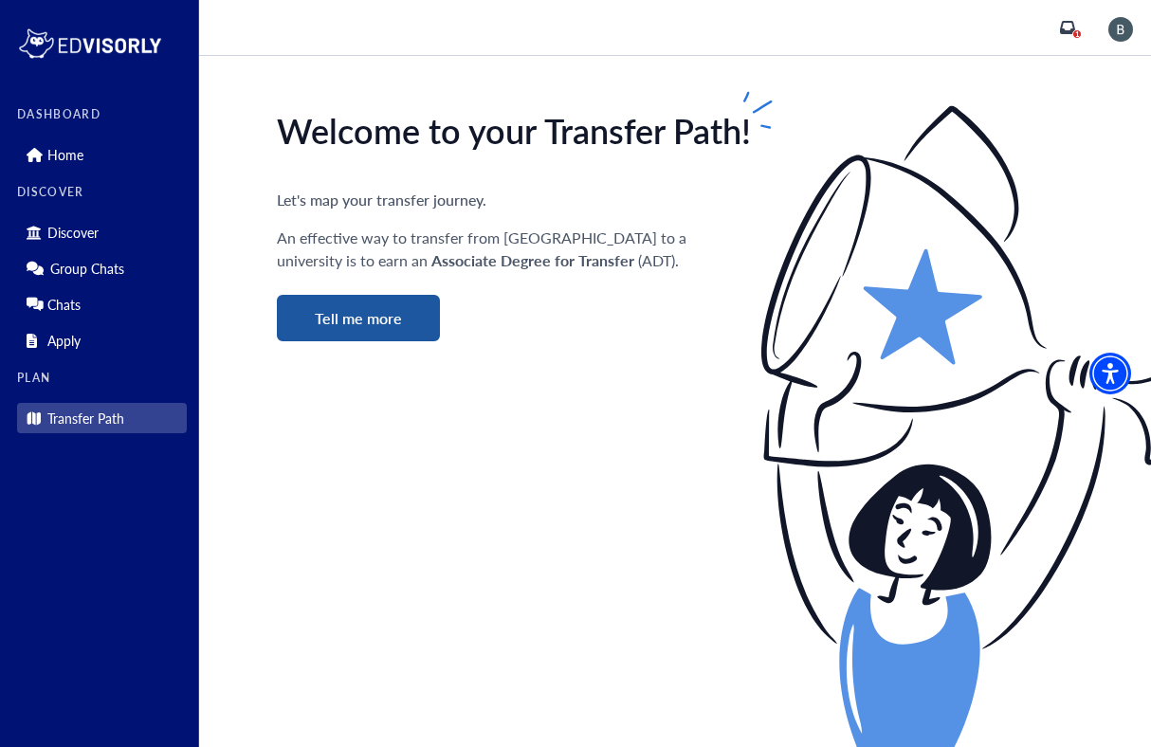
click at [380, 320] on button "Tell me more" at bounding box center [358, 318] width 163 height 46
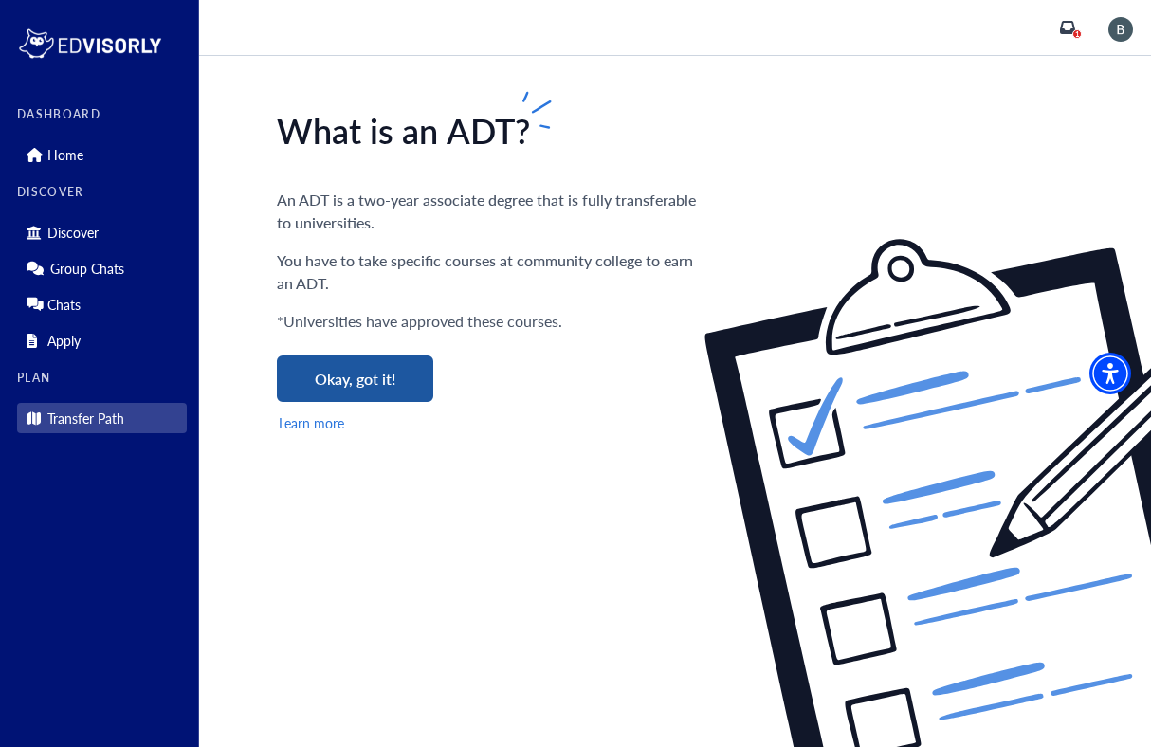
click at [371, 378] on button "Okay, got it!" at bounding box center [355, 379] width 156 height 46
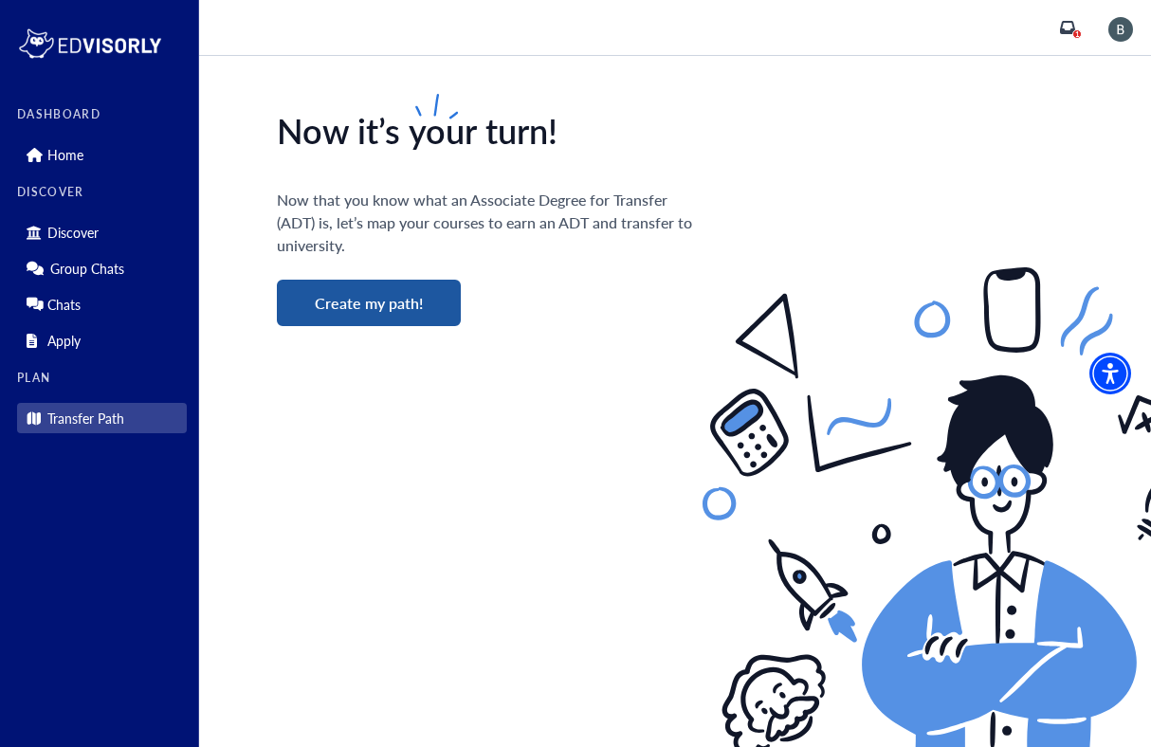
click at [380, 300] on button "Create my path!" at bounding box center [369, 303] width 184 height 46
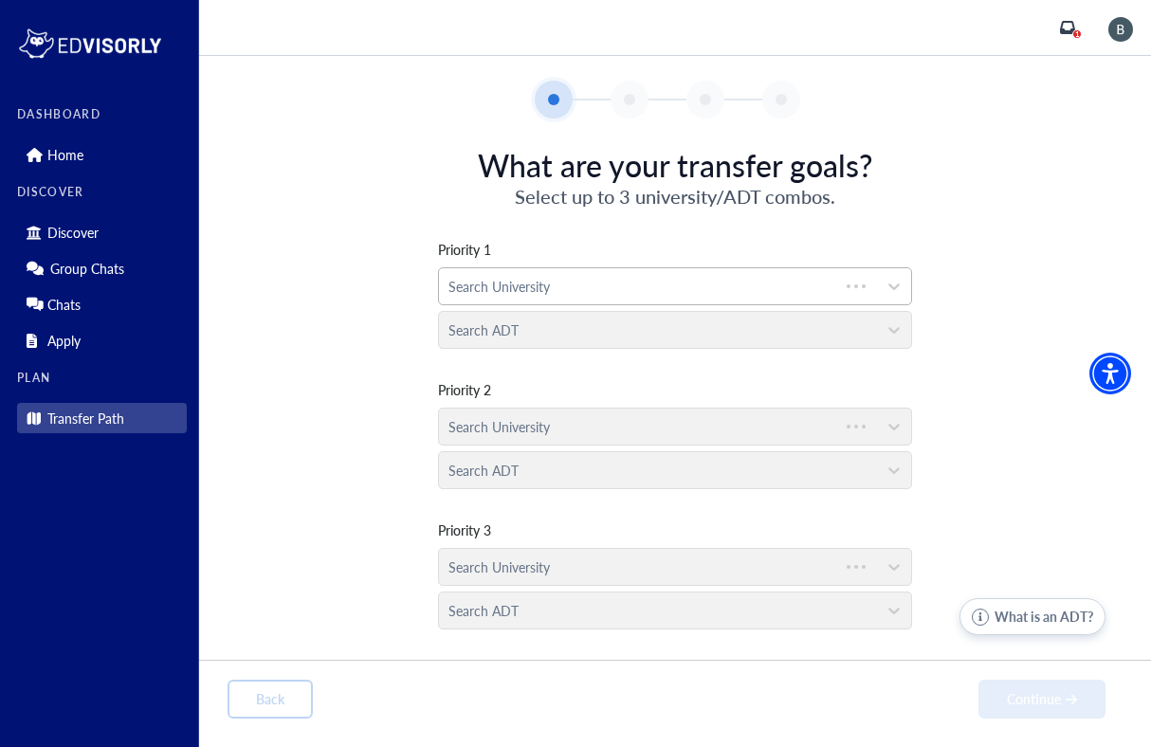
click at [499, 289] on div at bounding box center [639, 287] width 381 height 24
click at [357, 302] on div "Priority 1 Search University Search ADT Priority 2 Search University Search ADT…" at bounding box center [675, 424] width 895 height 428
click at [606, 286] on div at bounding box center [658, 287] width 419 height 24
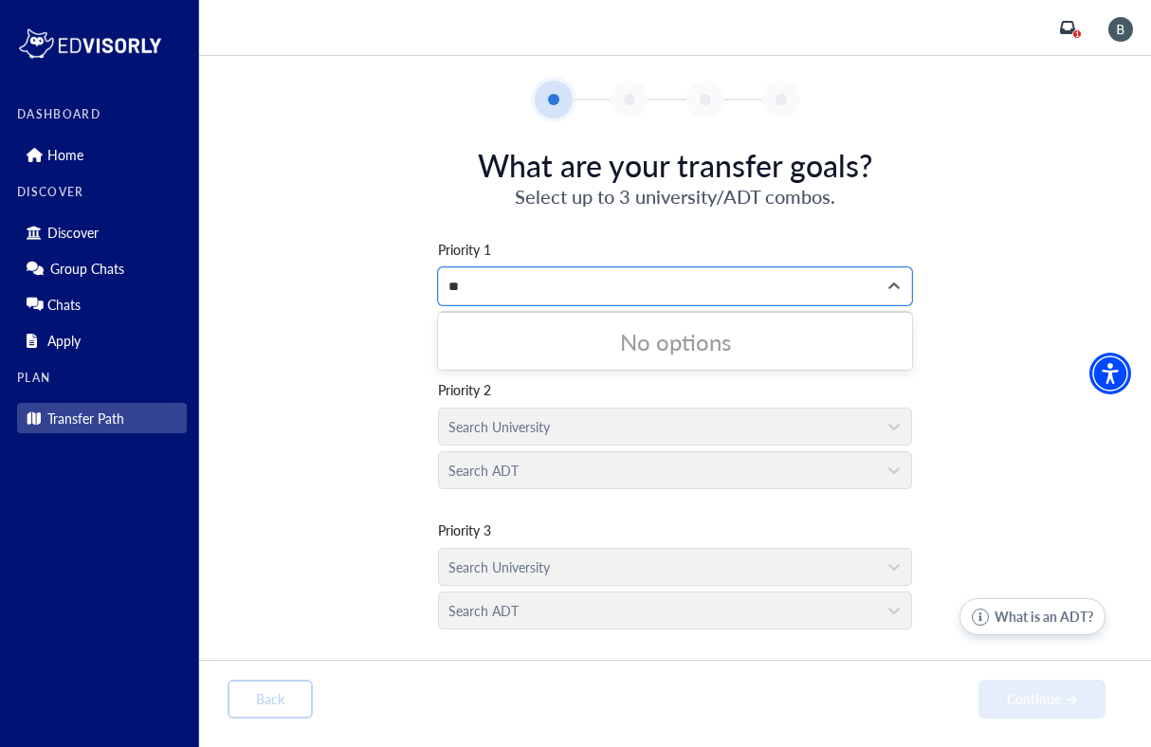
type input "*"
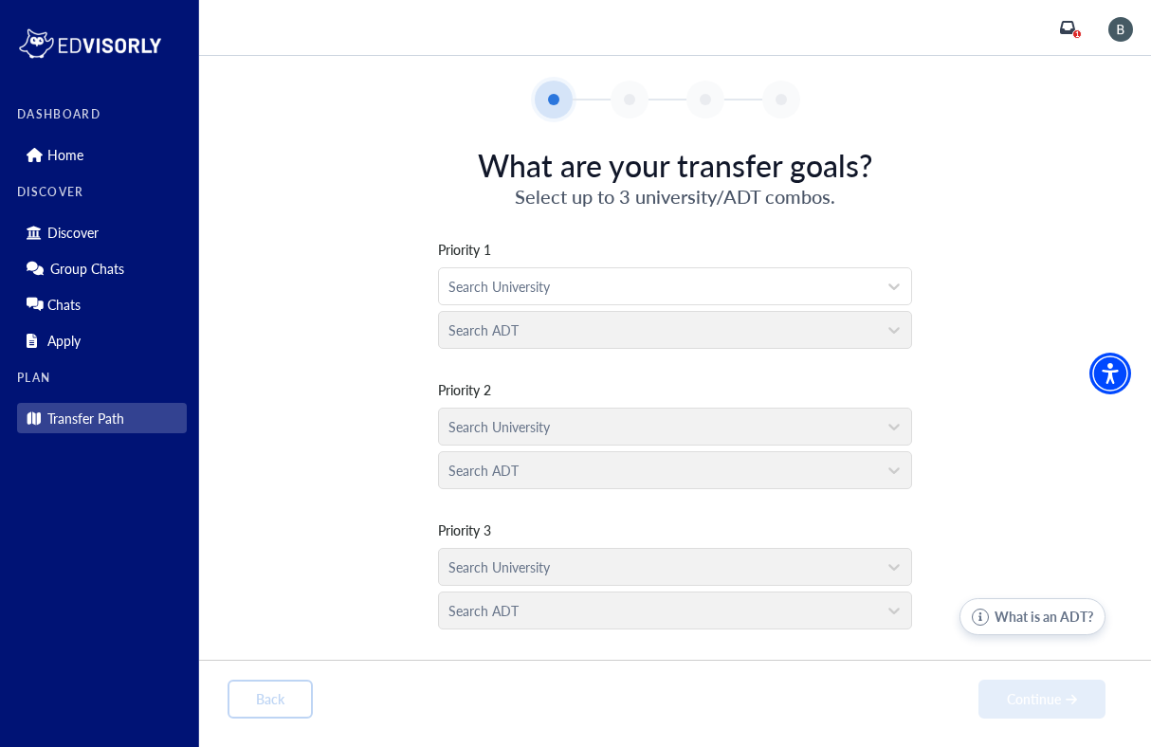
click at [394, 414] on div "Priority 1 Search University Search ADT Priority 2 Search University Search ADT…" at bounding box center [675, 424] width 895 height 428
click at [495, 332] on div "Search ADT" at bounding box center [675, 325] width 474 height 44
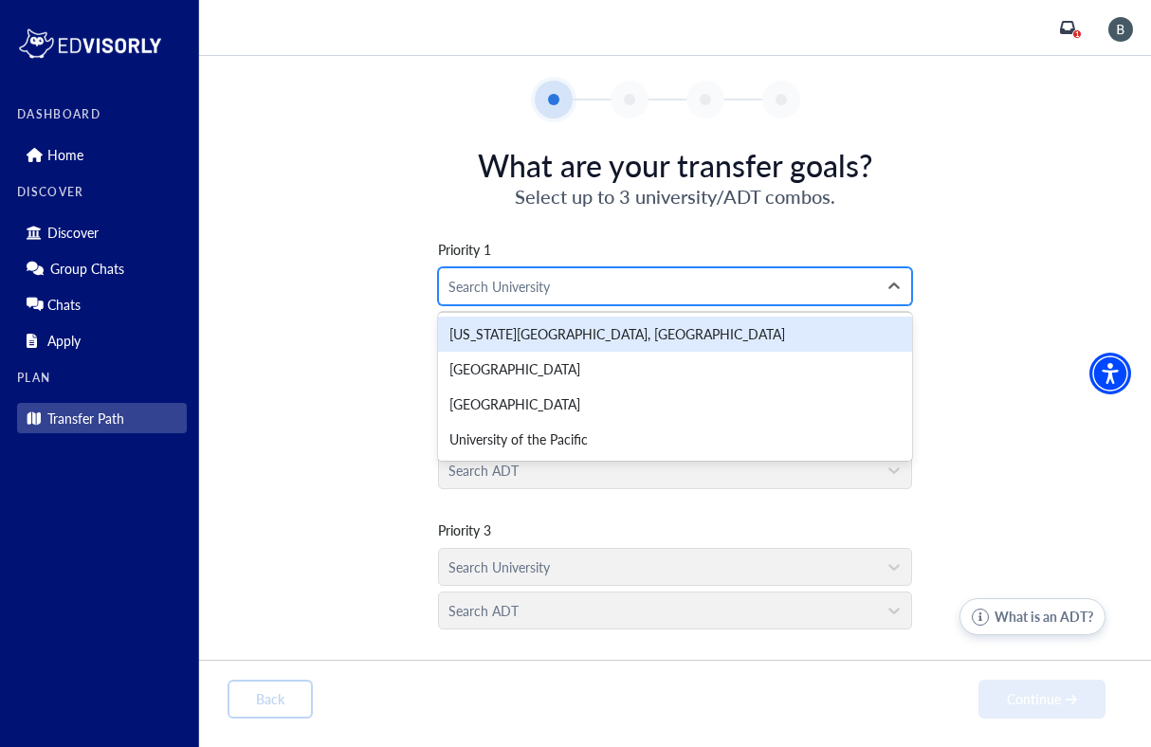
click at [513, 296] on div at bounding box center [658, 287] width 419 height 24
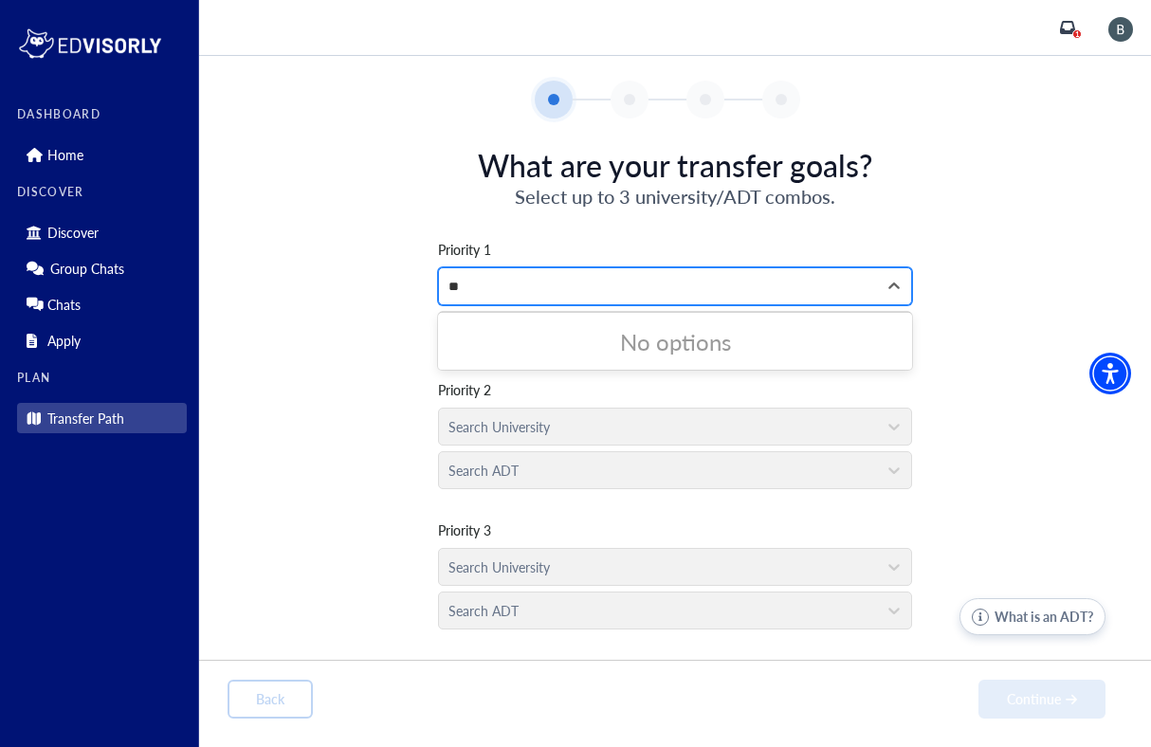
type input "*"
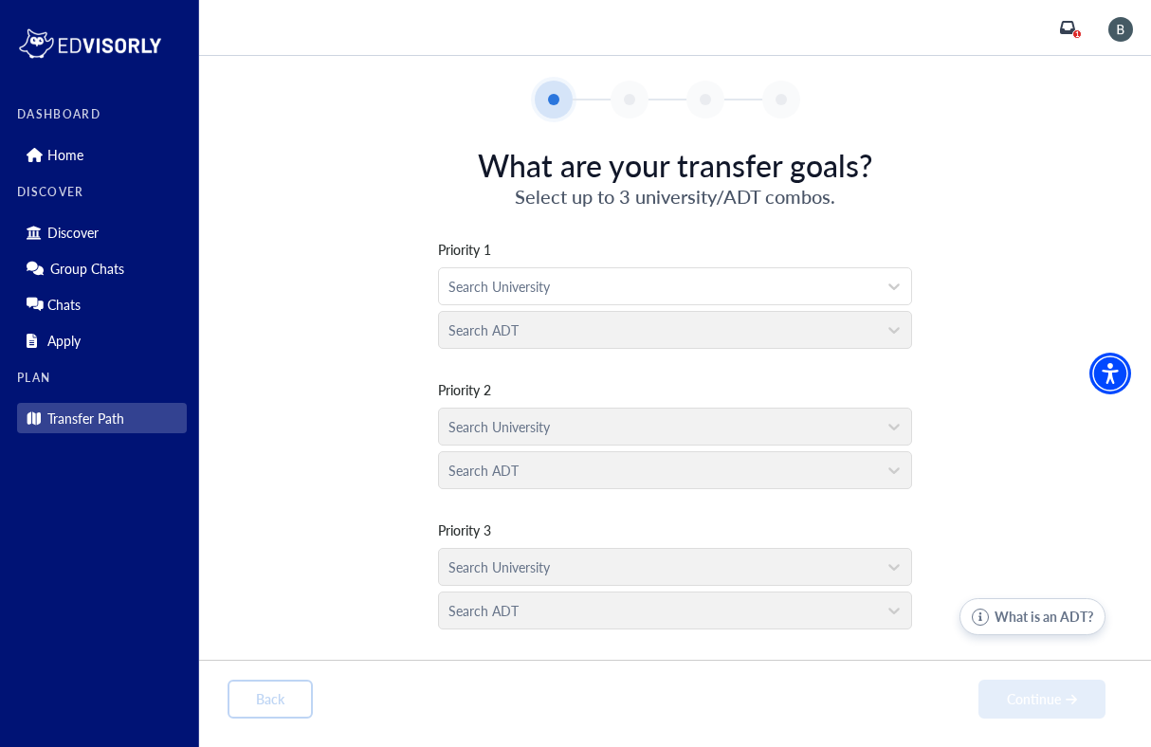
click at [335, 364] on div "Priority 1 Search University Search ADT Priority 2 Search University Search ADT…" at bounding box center [675, 424] width 895 height 428
click at [543, 437] on div "Search University" at bounding box center [675, 422] width 474 height 44
click at [568, 275] on div at bounding box center [658, 287] width 419 height 24
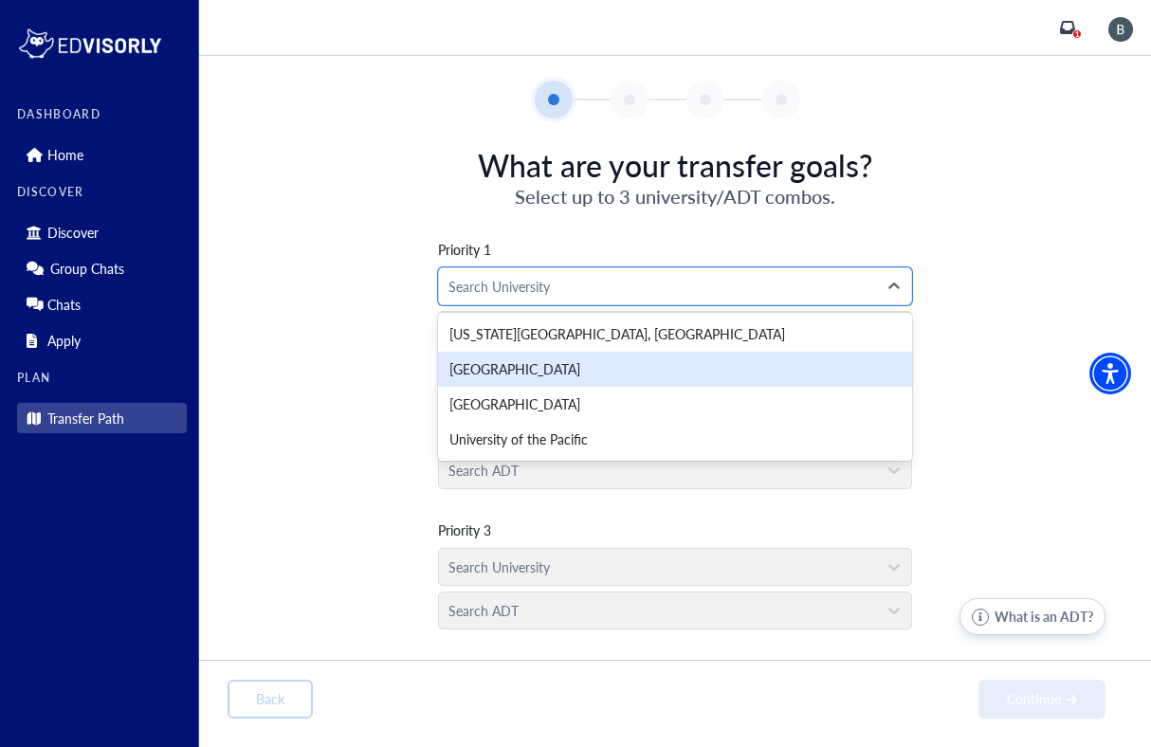
click at [321, 359] on div "Priority 1 Mount Saint Mary's University, 2 of 4. 4 results available. Use Up a…" at bounding box center [675, 424] width 895 height 428
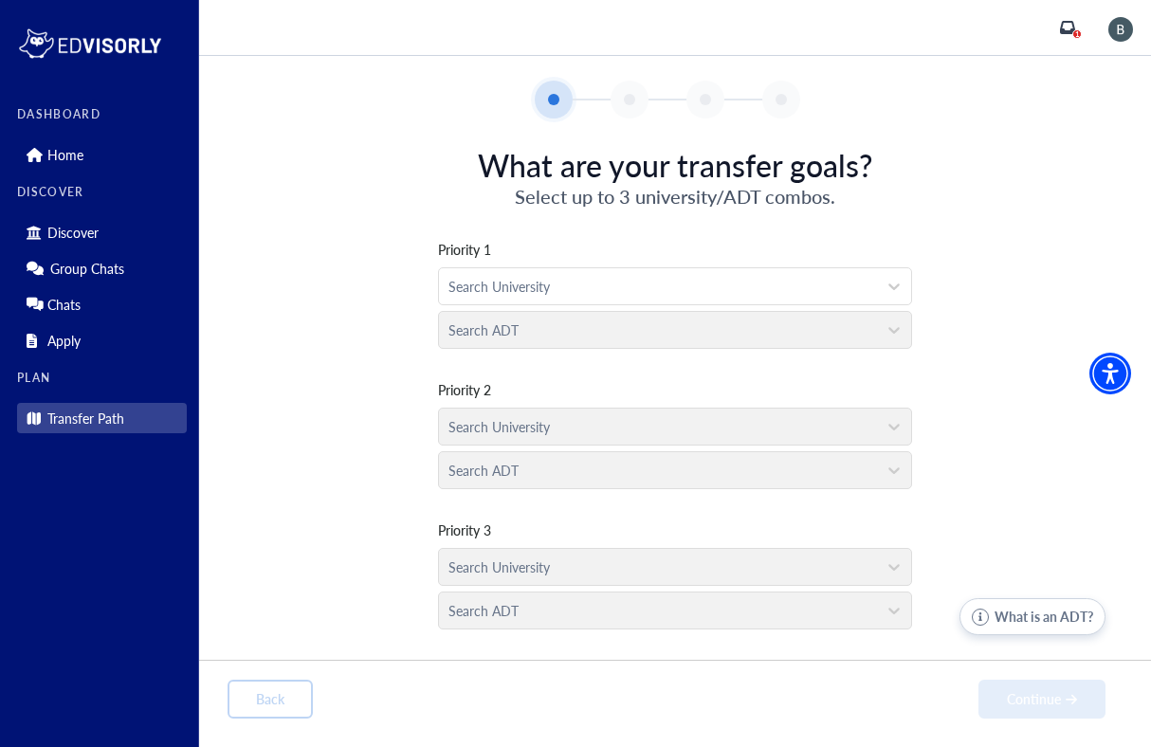
click at [1072, 32] on div "1" at bounding box center [1076, 33] width 9 height 9
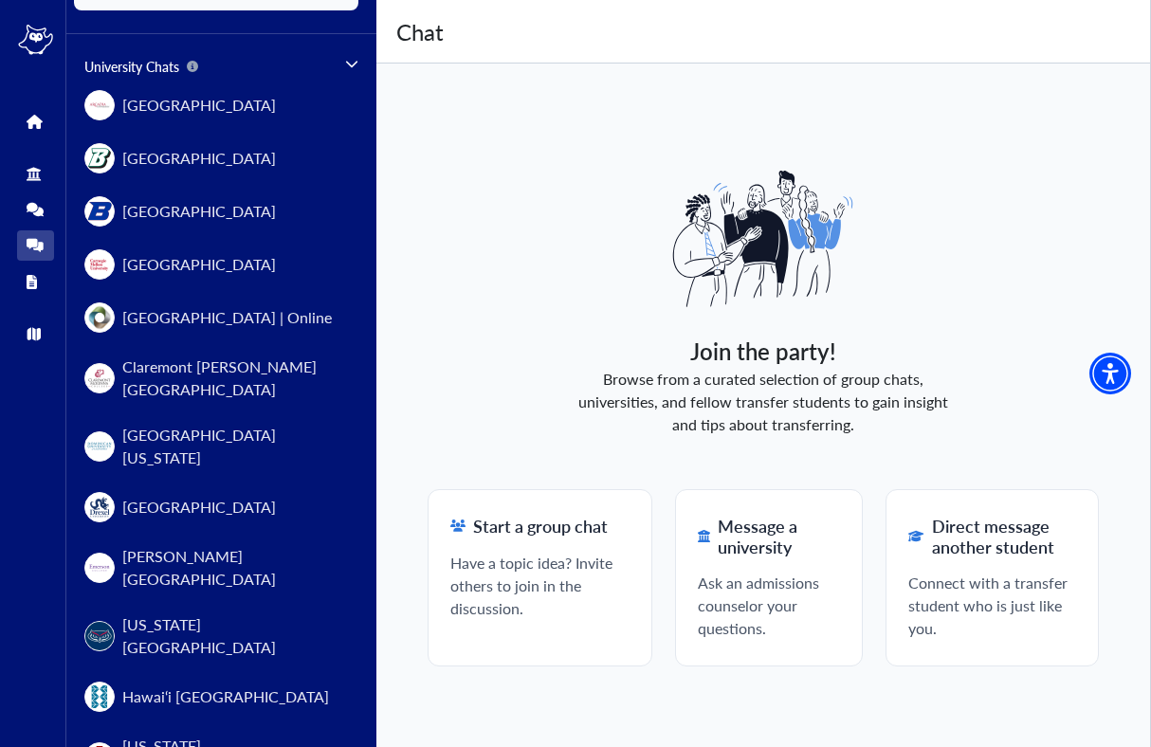
scroll to position [376, 0]
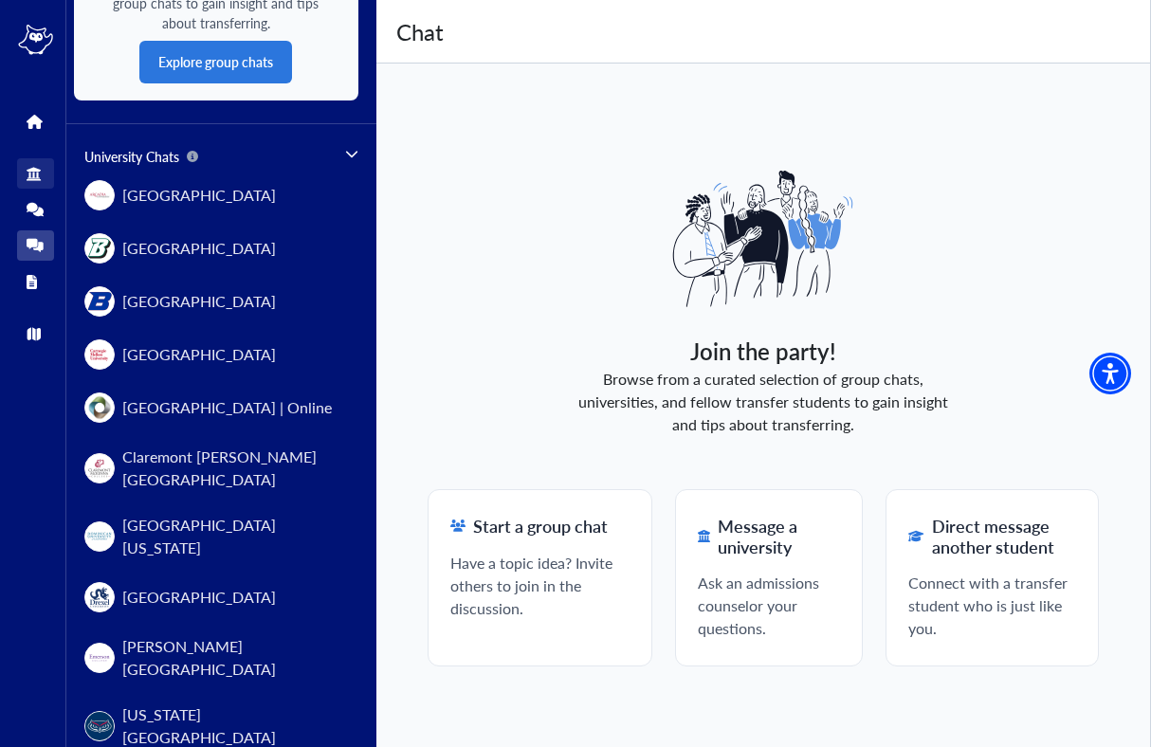
click at [32, 168] on icon at bounding box center [34, 174] width 14 height 14
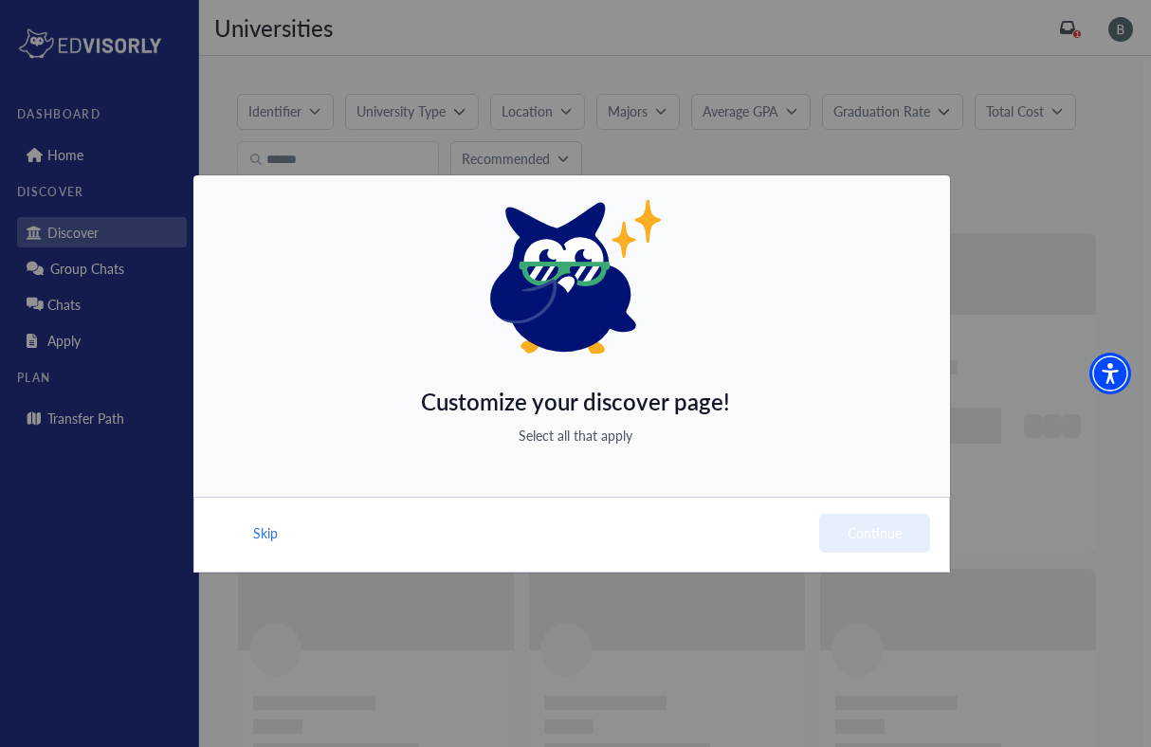
click at [82, 409] on div "Customize your discover page! Select all that apply Skip Continue" at bounding box center [575, 373] width 1151 height 747
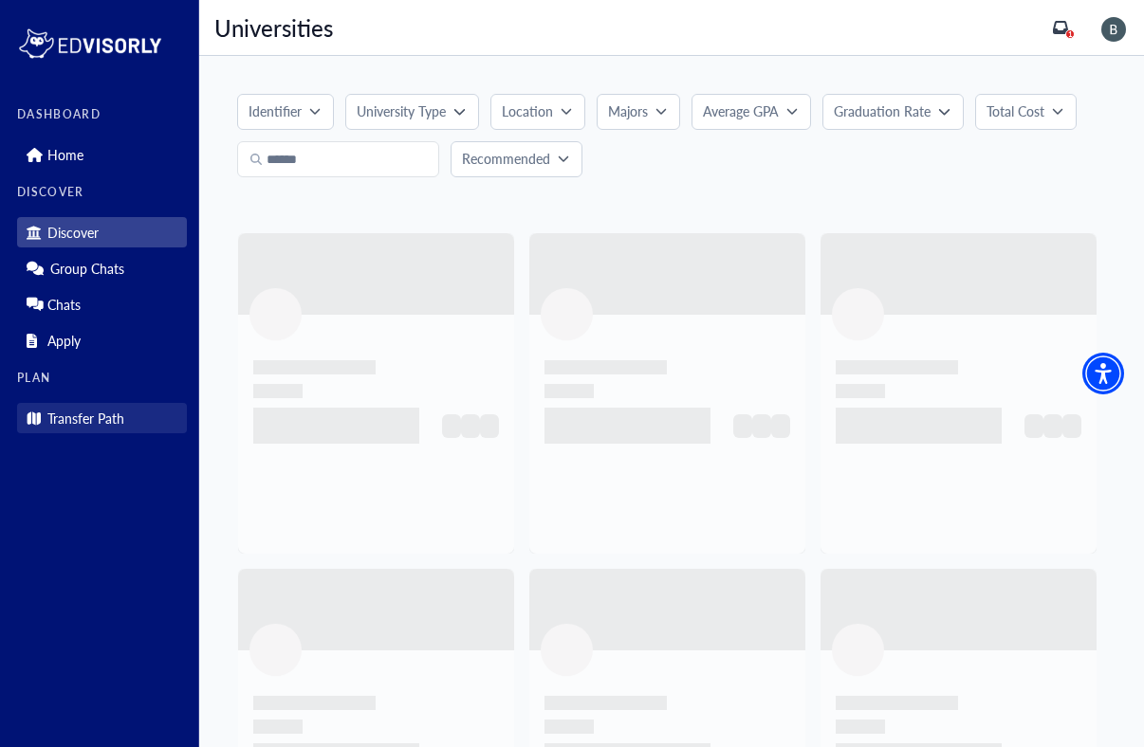
click at [92, 412] on p "Transfer Path" at bounding box center [85, 419] width 77 height 16
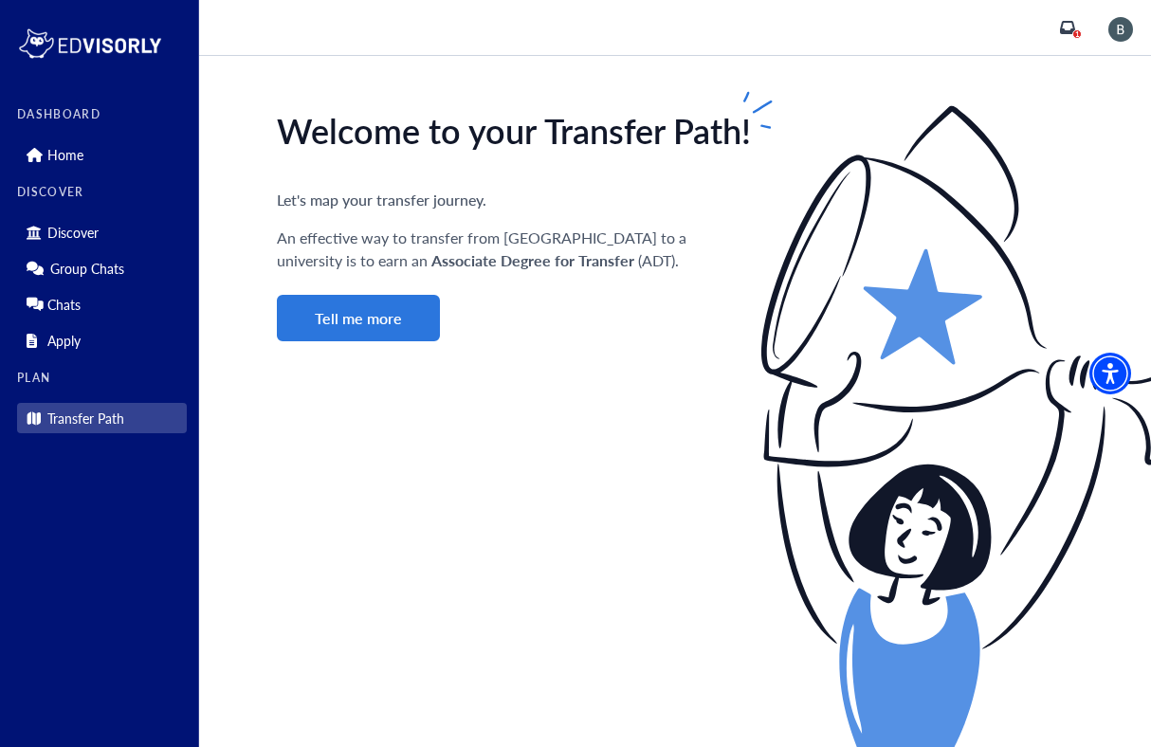
click at [379, 291] on div "Welcome to your Transfer Path! Let's map your transfer journey. An effective wa…" at bounding box center [714, 225] width 874 height 231
click at [379, 306] on button "Tell me more" at bounding box center [358, 318] width 163 height 46
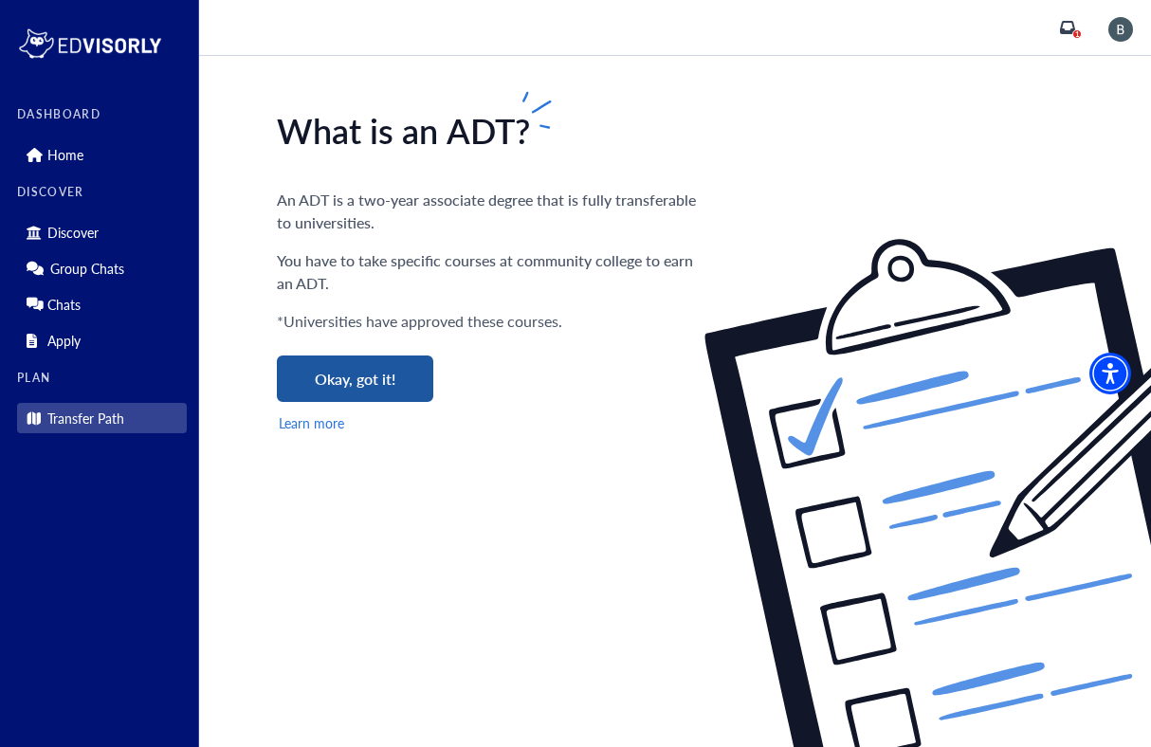
click at [371, 358] on button "Okay, got it!" at bounding box center [355, 379] width 156 height 46
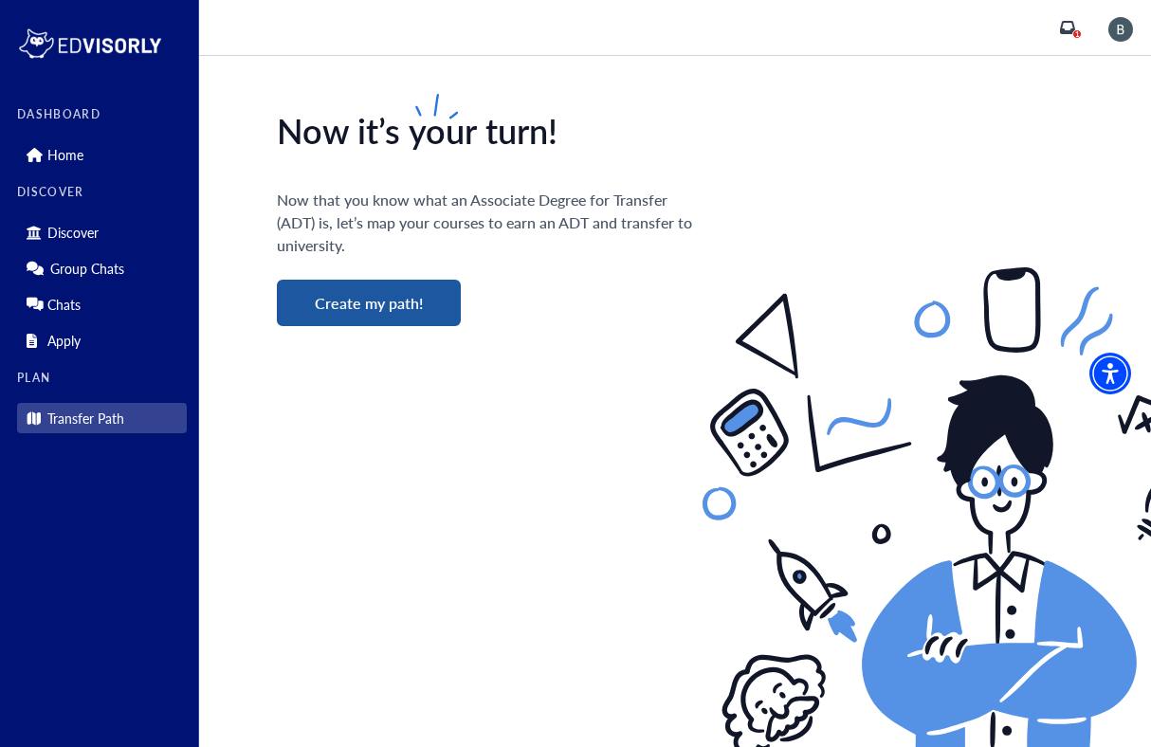
click at [388, 323] on button "Create my path!" at bounding box center [369, 303] width 184 height 46
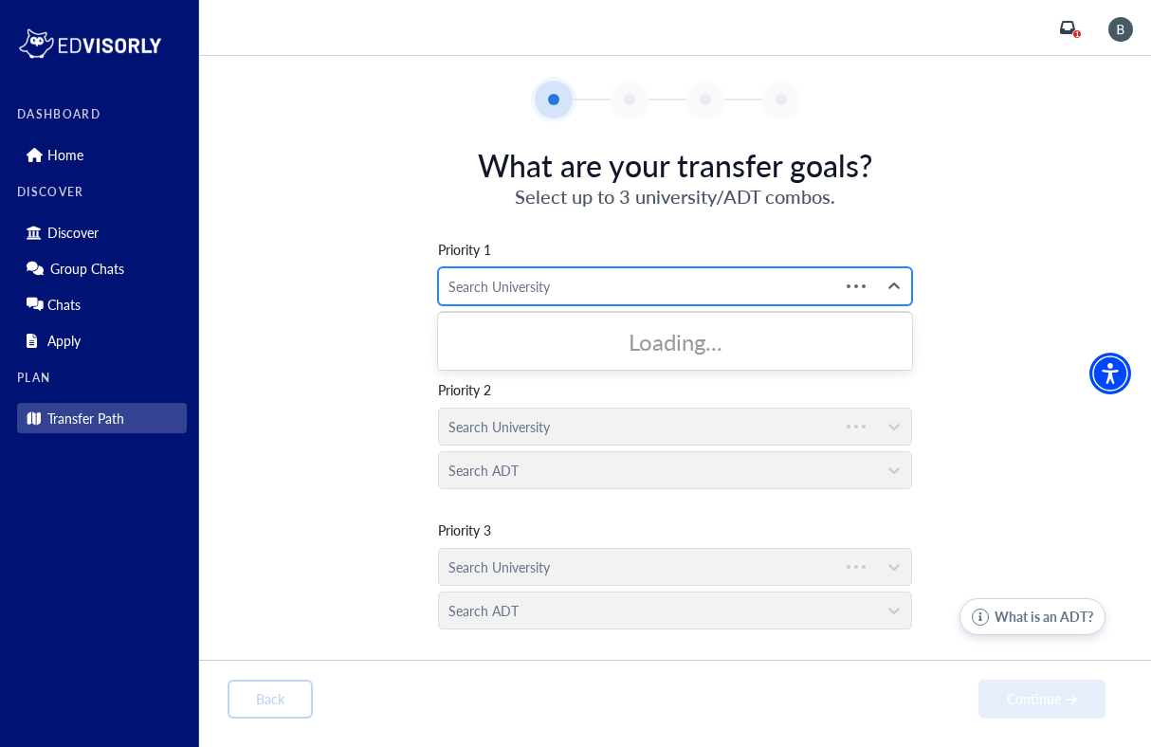
click at [548, 291] on div at bounding box center [639, 287] width 381 height 24
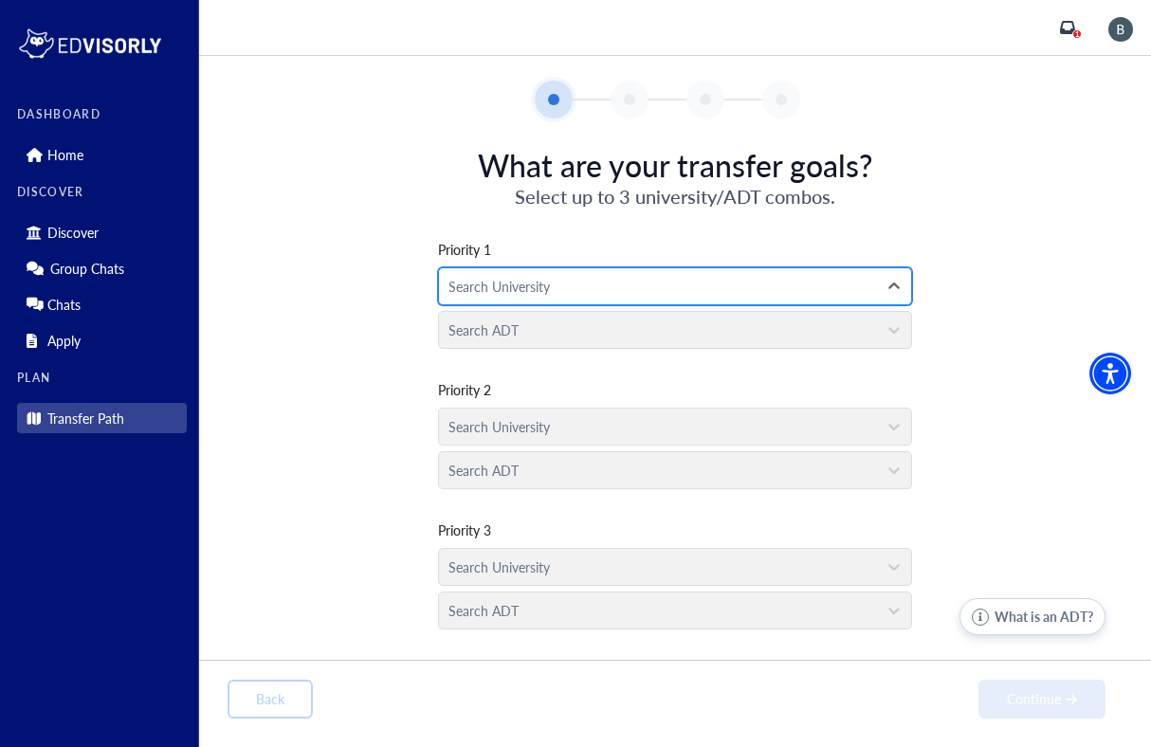
click at [551, 302] on div "Search University" at bounding box center [658, 286] width 438 height 36
click at [554, 284] on div at bounding box center [658, 287] width 419 height 24
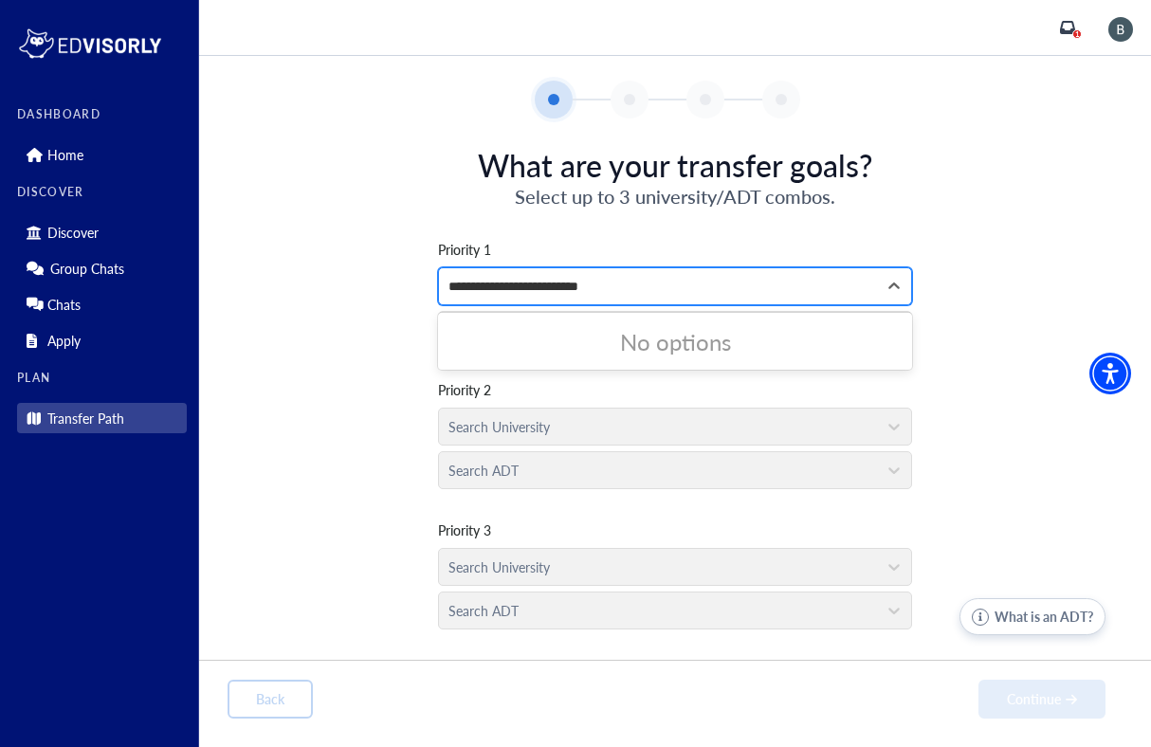
type input "**********"
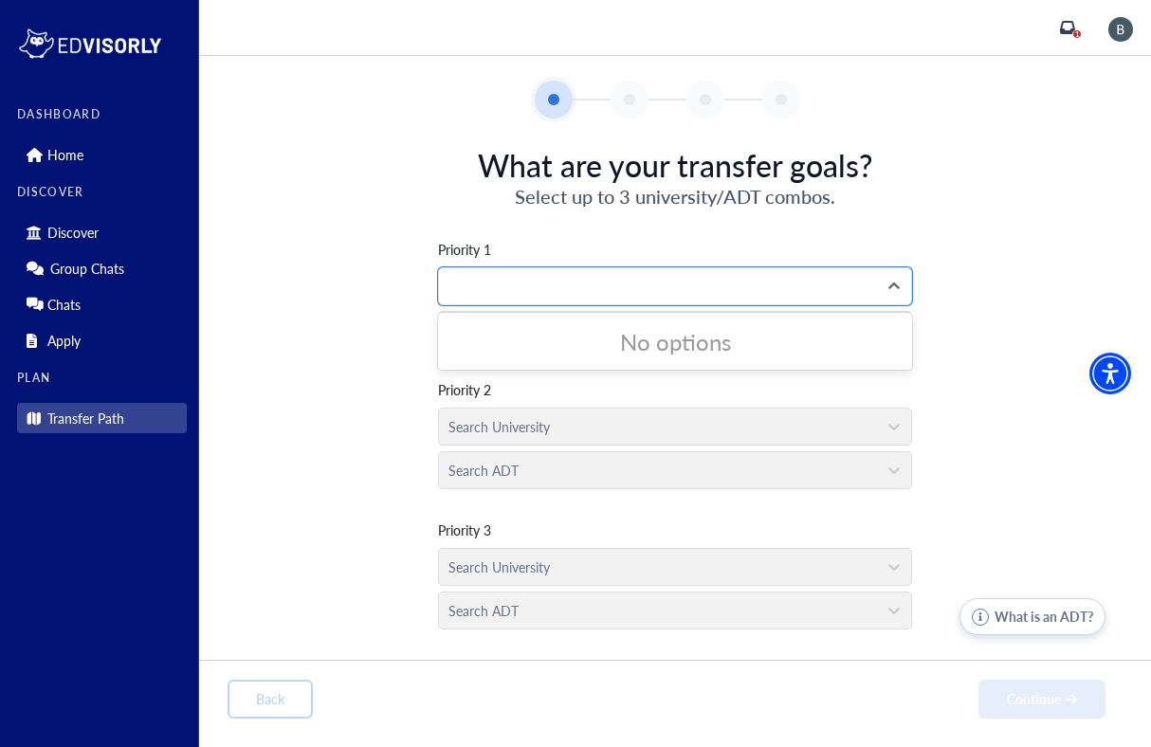
click at [1017, 239] on div "Priority 1 0 results available for search term San Diego State University . Use…" at bounding box center [675, 424] width 895 height 428
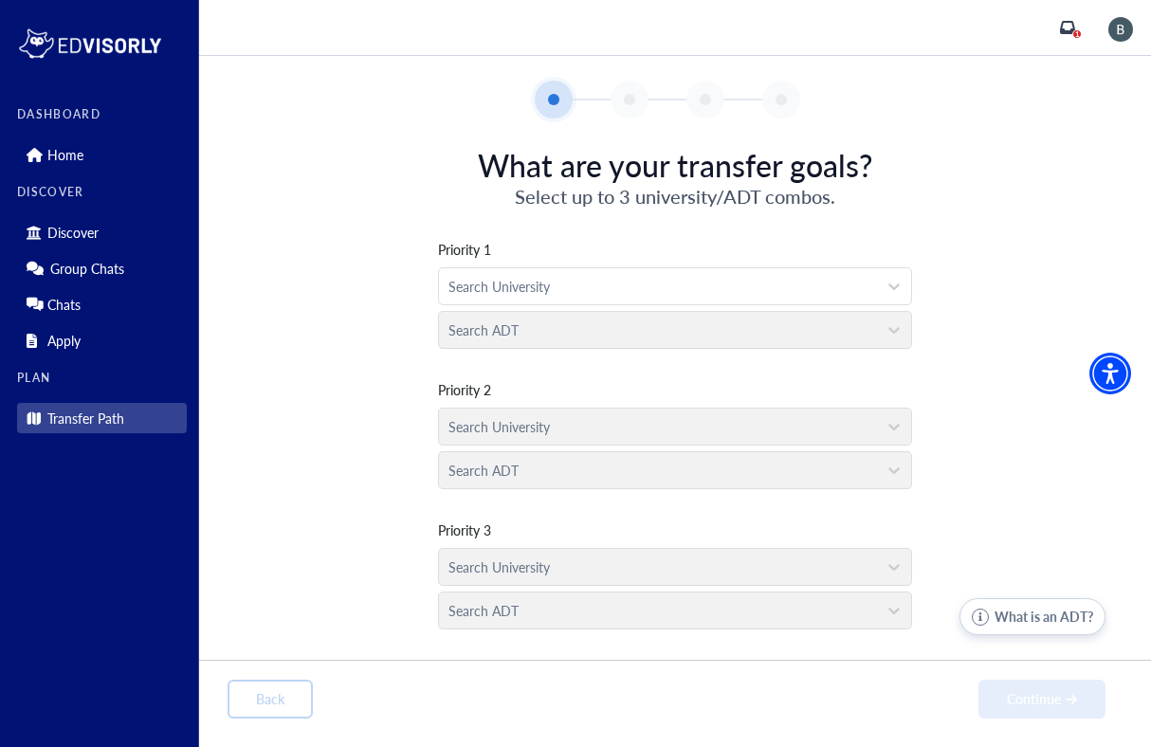
click at [762, 346] on div "Search ADT" at bounding box center [675, 325] width 474 height 44
click at [764, 336] on div "Search ADT" at bounding box center [675, 325] width 474 height 44
click at [835, 279] on div at bounding box center [658, 287] width 419 height 24
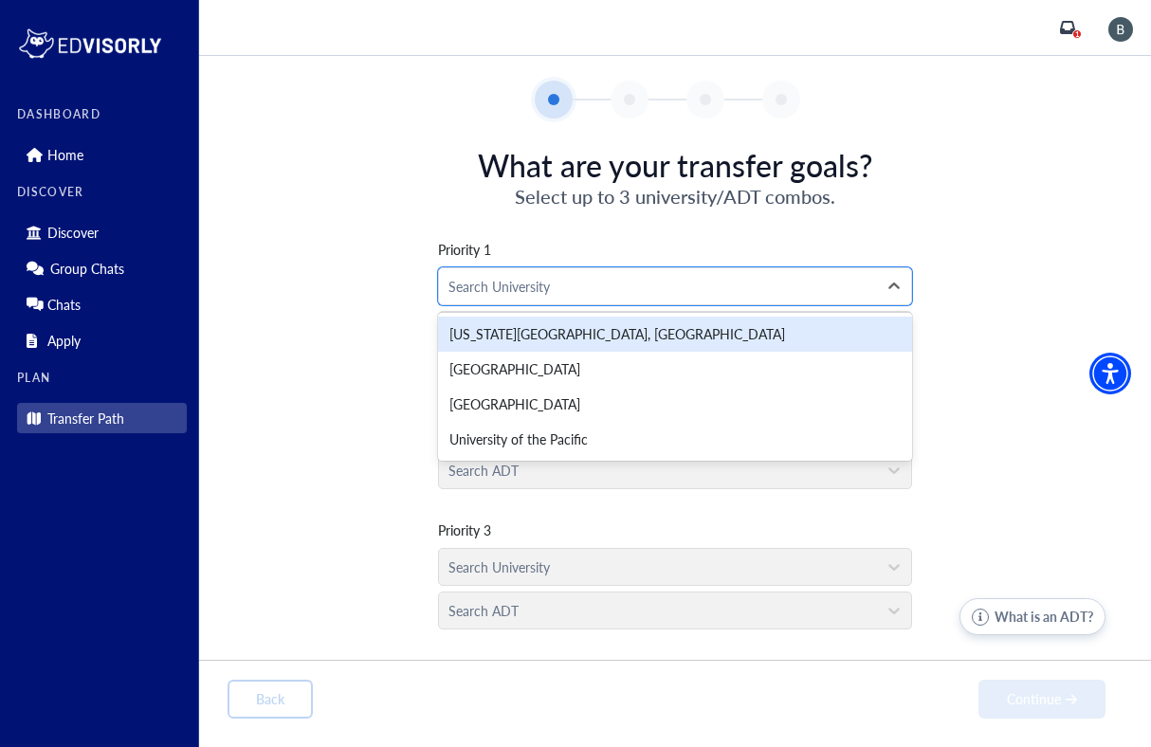
click at [798, 333] on div "California State University, Sacramento" at bounding box center [675, 334] width 474 height 35
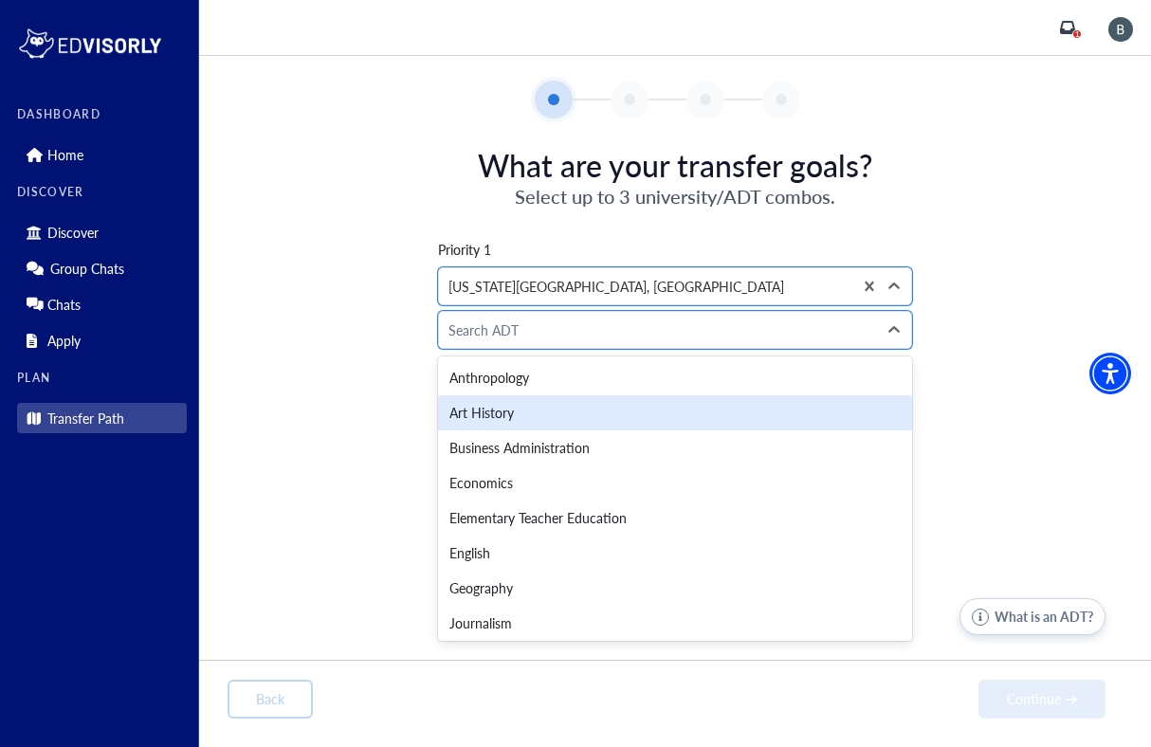
click at [933, 417] on div "Priority 1 option California State University, Sacramento, selected. California…" at bounding box center [675, 424] width 895 height 428
